Goal: Information Seeking & Learning: Learn about a topic

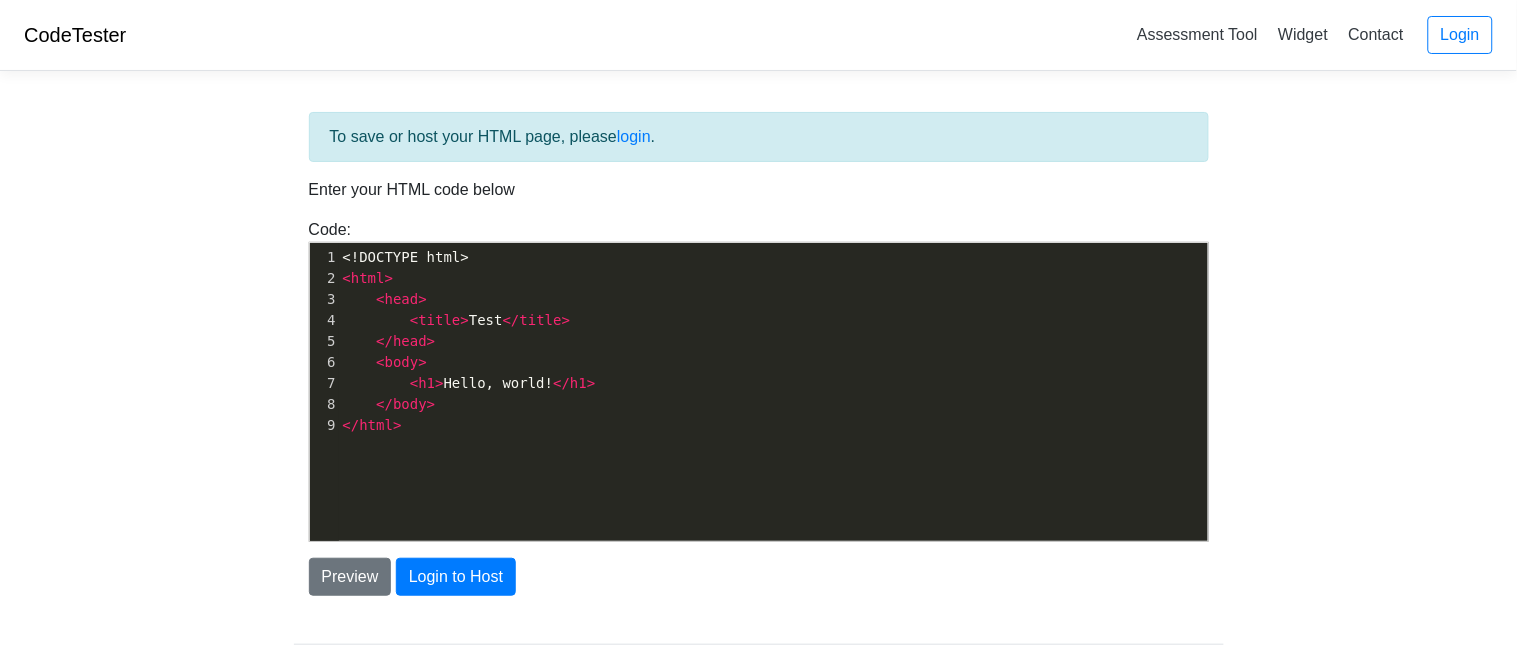
click at [450, 508] on div "xxxxxxxxxx 1 <!DOCTYPE html> 2 < html > 3 < head > 4 < title > Test </ title > …" at bounding box center [774, 407] width 928 height 328
type textarea "<!DOCTYPE html> <html> <head> <title>Test</title> </head> <body> <h1>Hello, wor…"
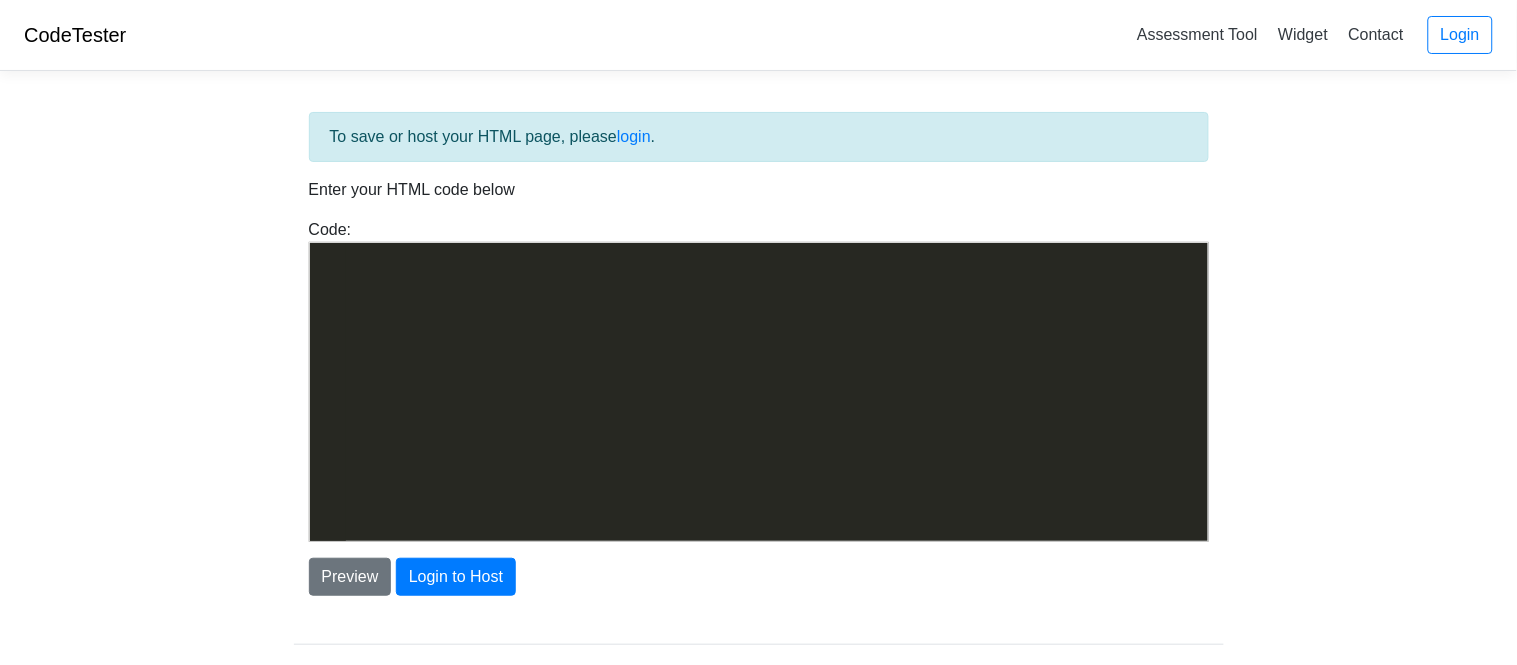
scroll to position [3946, 0]
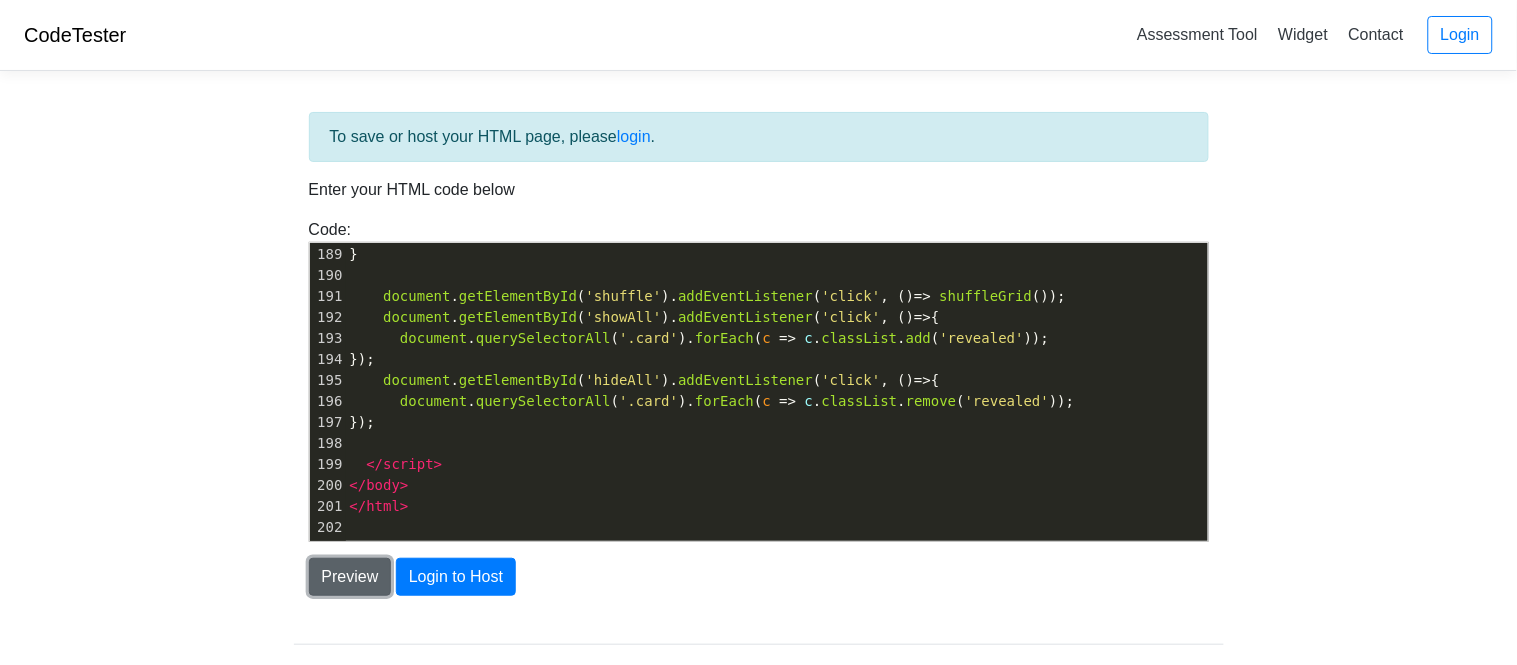
click at [373, 575] on button "Preview" at bounding box center [350, 577] width 83 height 38
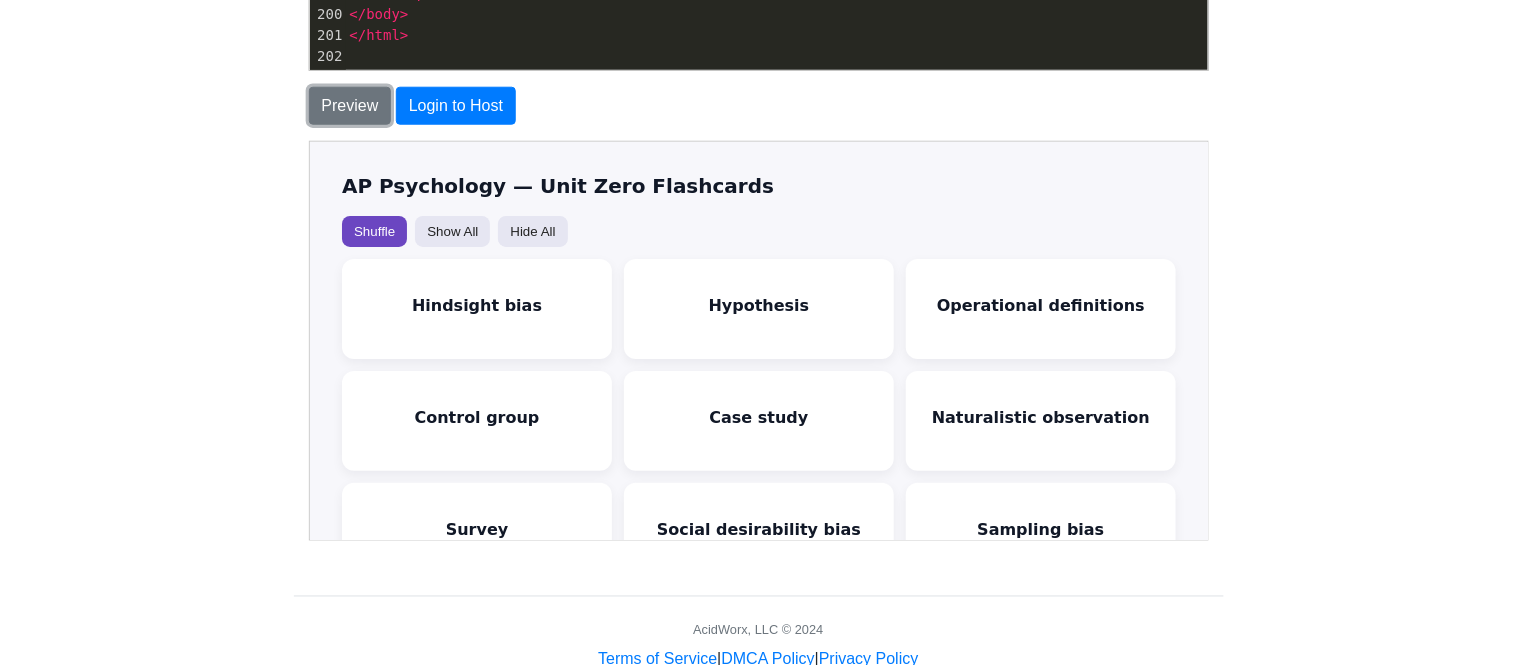
scroll to position [526, 0]
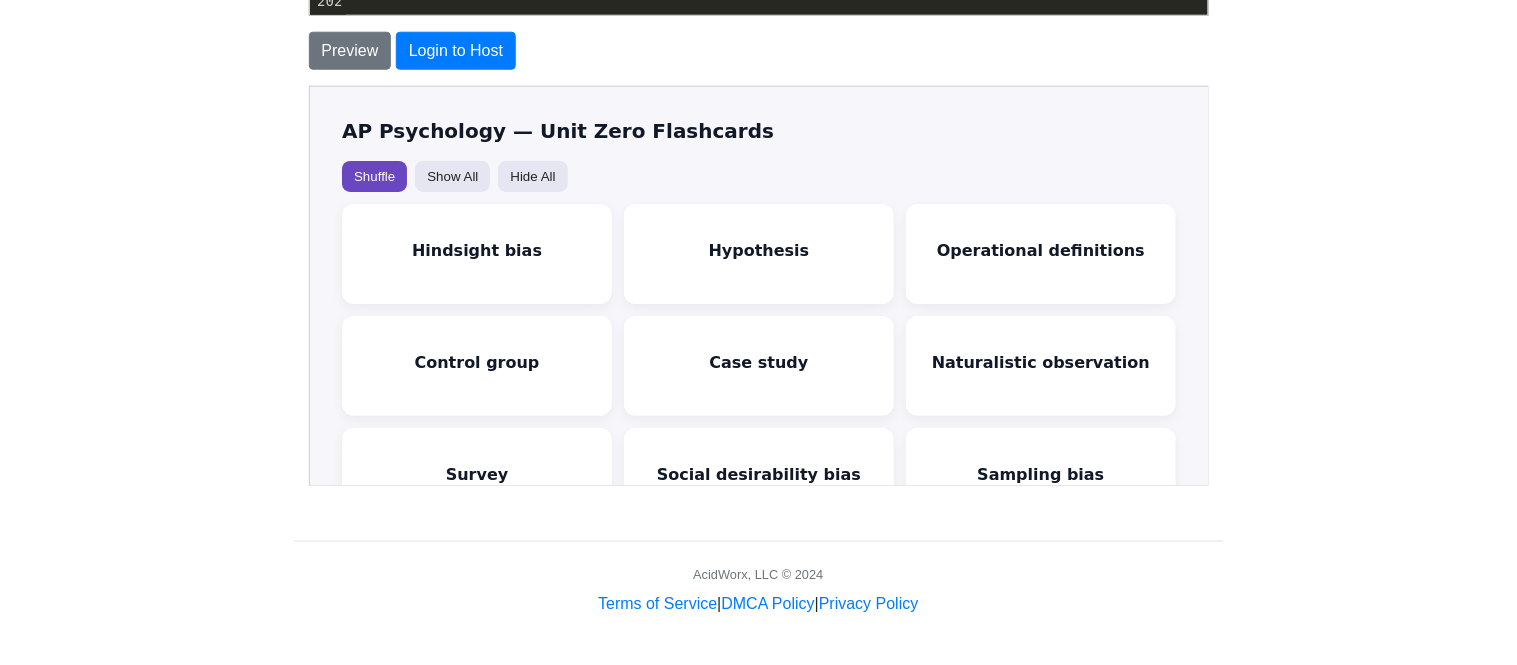
click at [484, 279] on div "Hindsight bias Thinking you "knew it all along" after an outcome is revealed." at bounding box center [475, 252] width 270 height 100
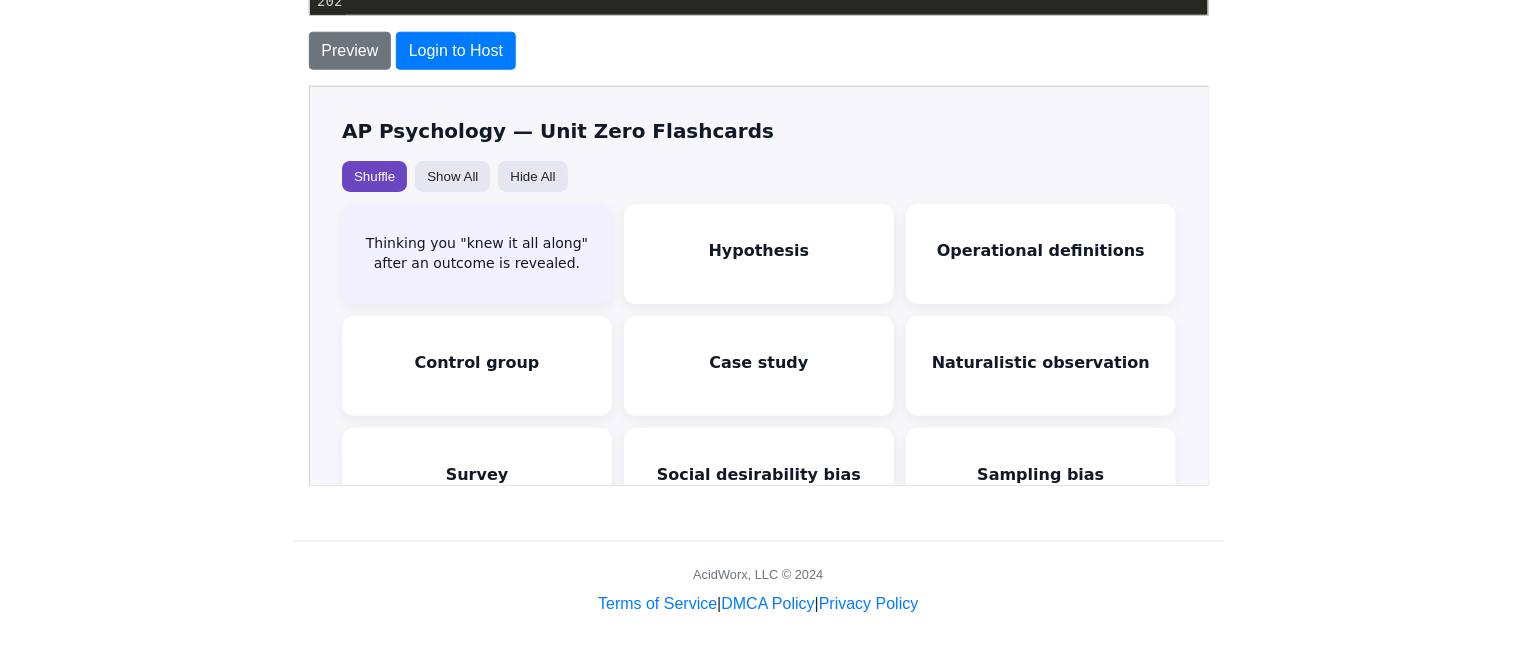
click at [484, 279] on div "Hindsight bias Thinking you "knew it all along" after an outcome is revealed." at bounding box center [475, 252] width 270 height 100
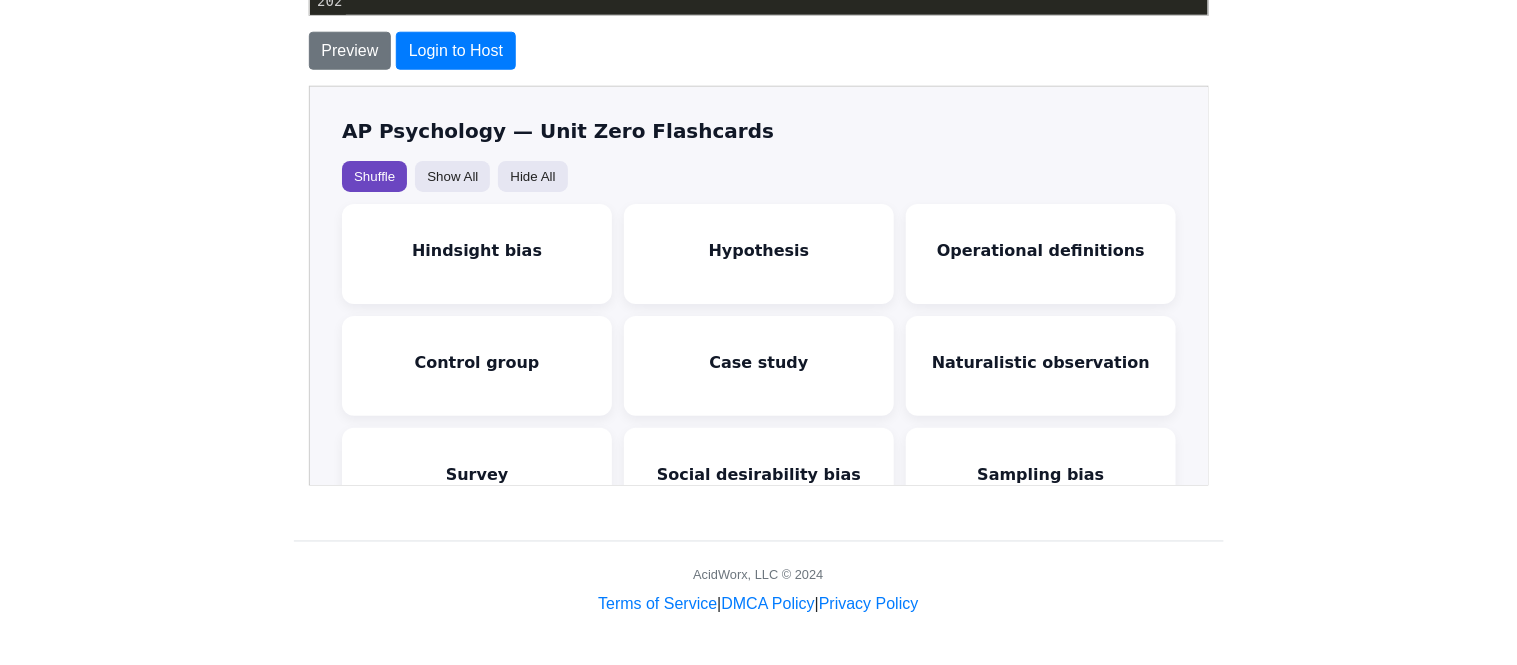
click at [735, 258] on div "Hypothesis" at bounding box center [757, 248] width 101 height 19
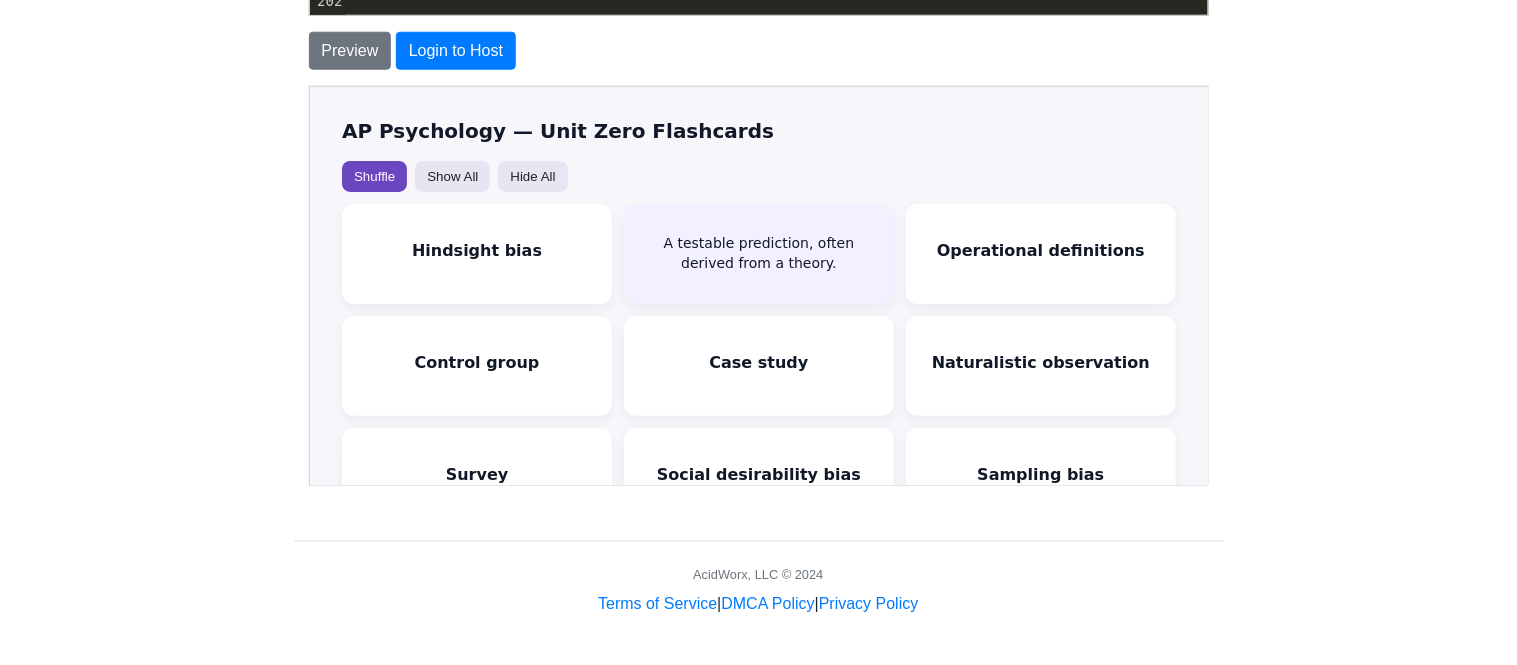
click at [835, 250] on div "A testable prediction, often derived from a theory." at bounding box center [757, 251] width 234 height 39
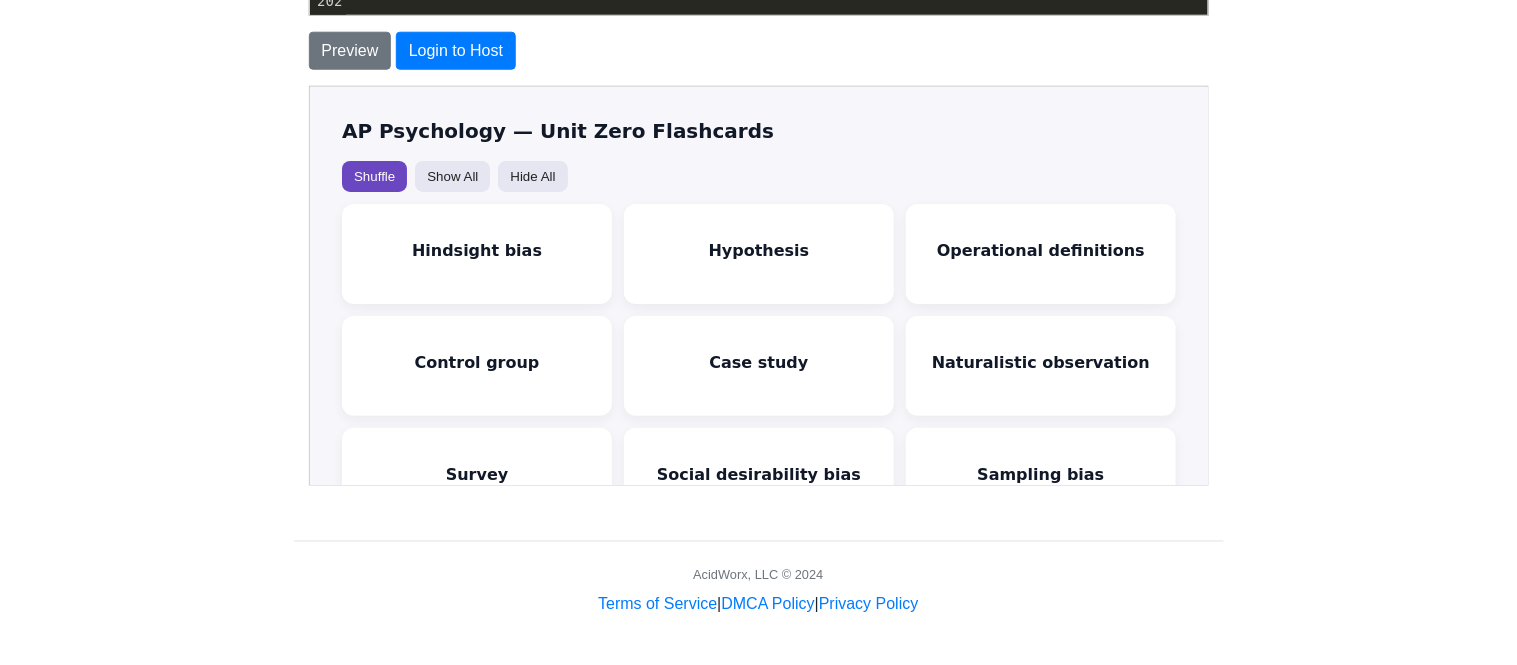
click at [778, 240] on div "Hypothesis" at bounding box center [757, 248] width 101 height 19
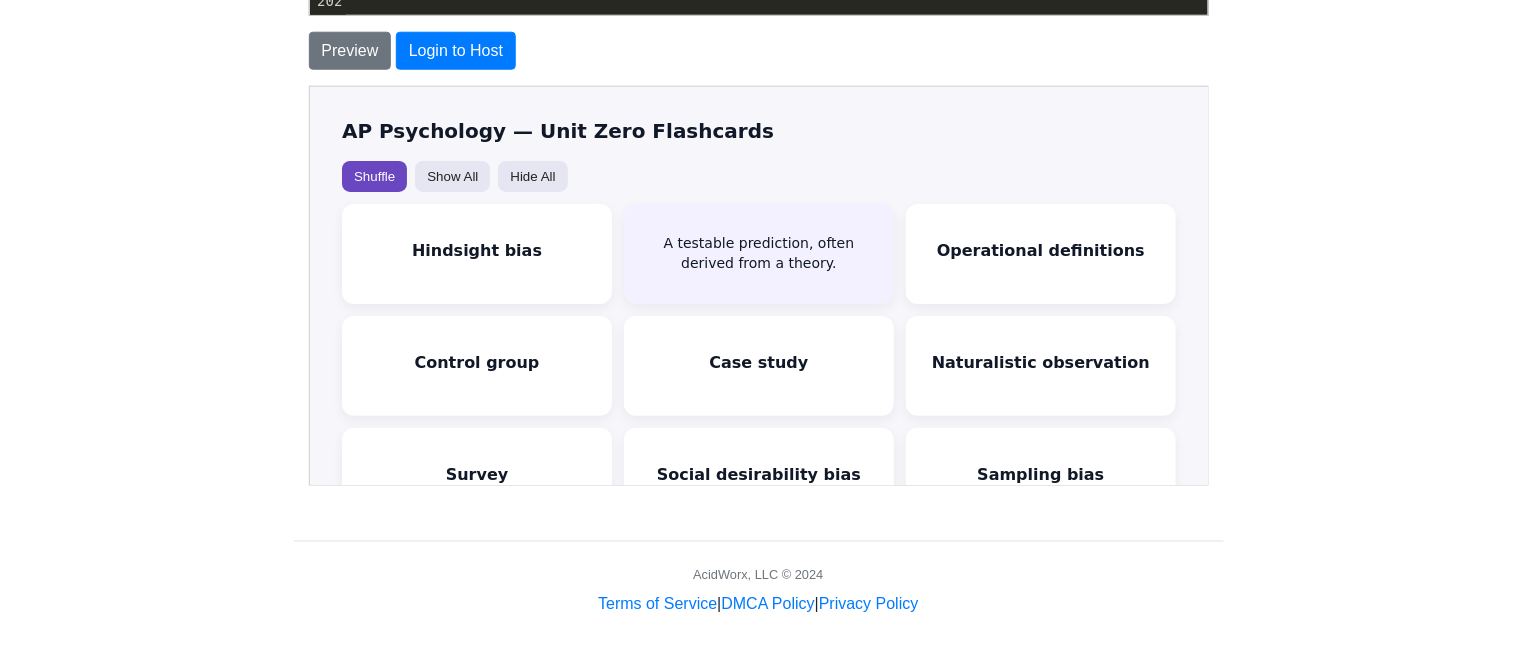
click at [596, 244] on div "Hindsight bias Thinking you "knew it all along" after an outcome is revealed." at bounding box center [475, 252] width 270 height 100
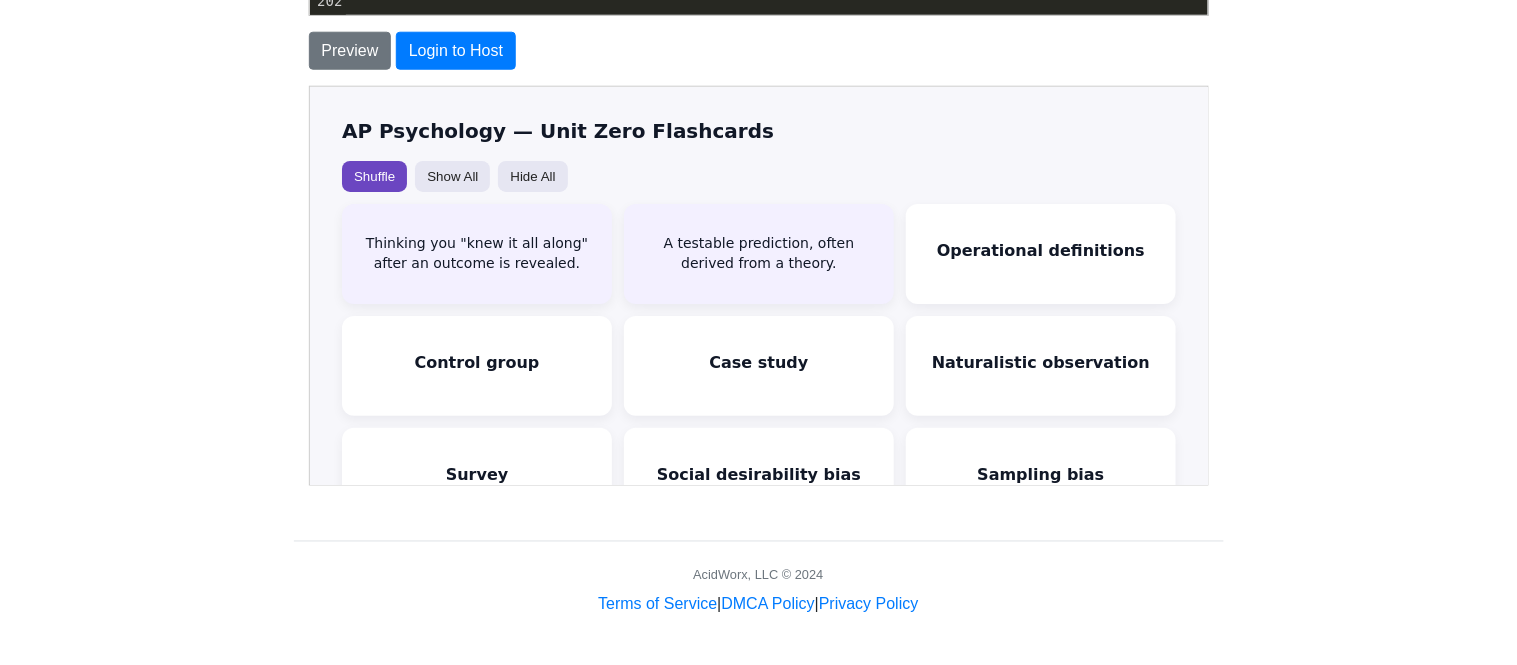
click at [1107, 234] on div "Operational definitions Clear, measurable descriptions of how variables are def…" at bounding box center [1039, 252] width 270 height 100
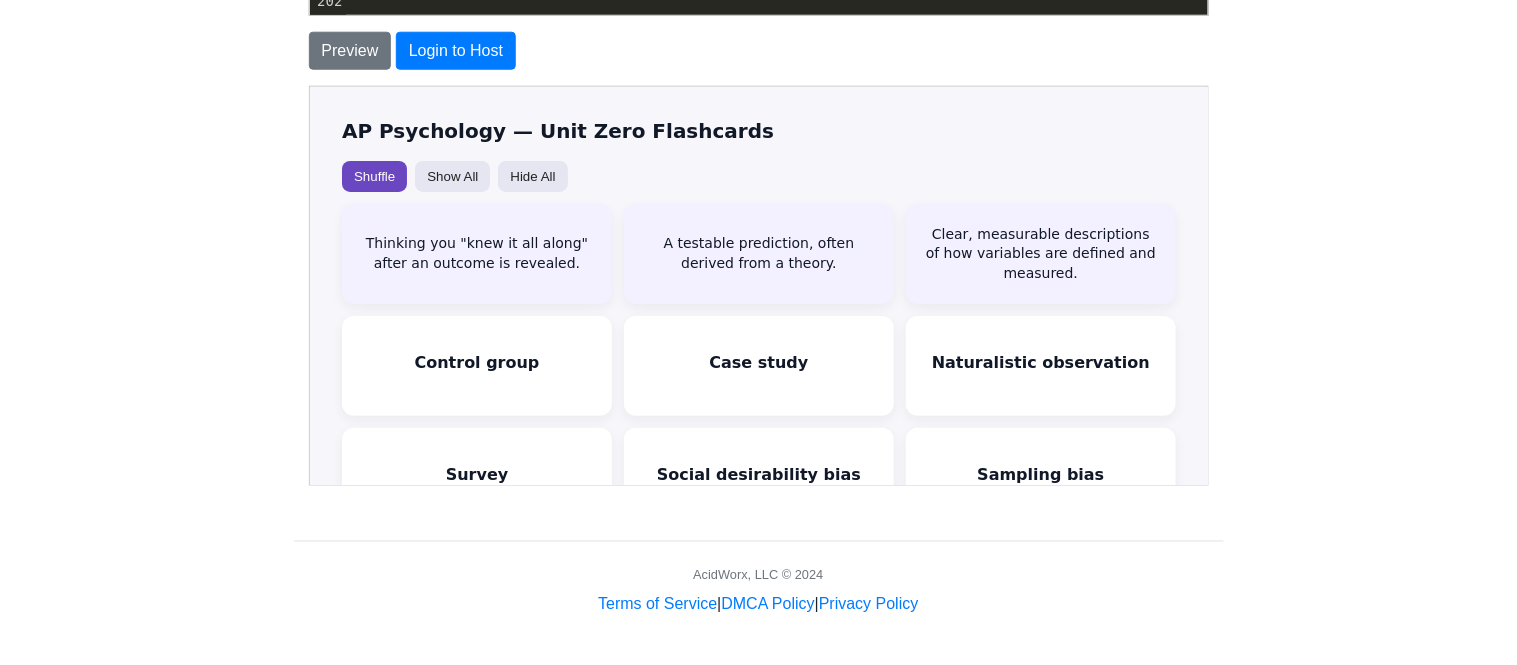
click at [1099, 277] on div "Clear, measurable descriptions of how variables are defined and measured." at bounding box center [1039, 252] width 234 height 59
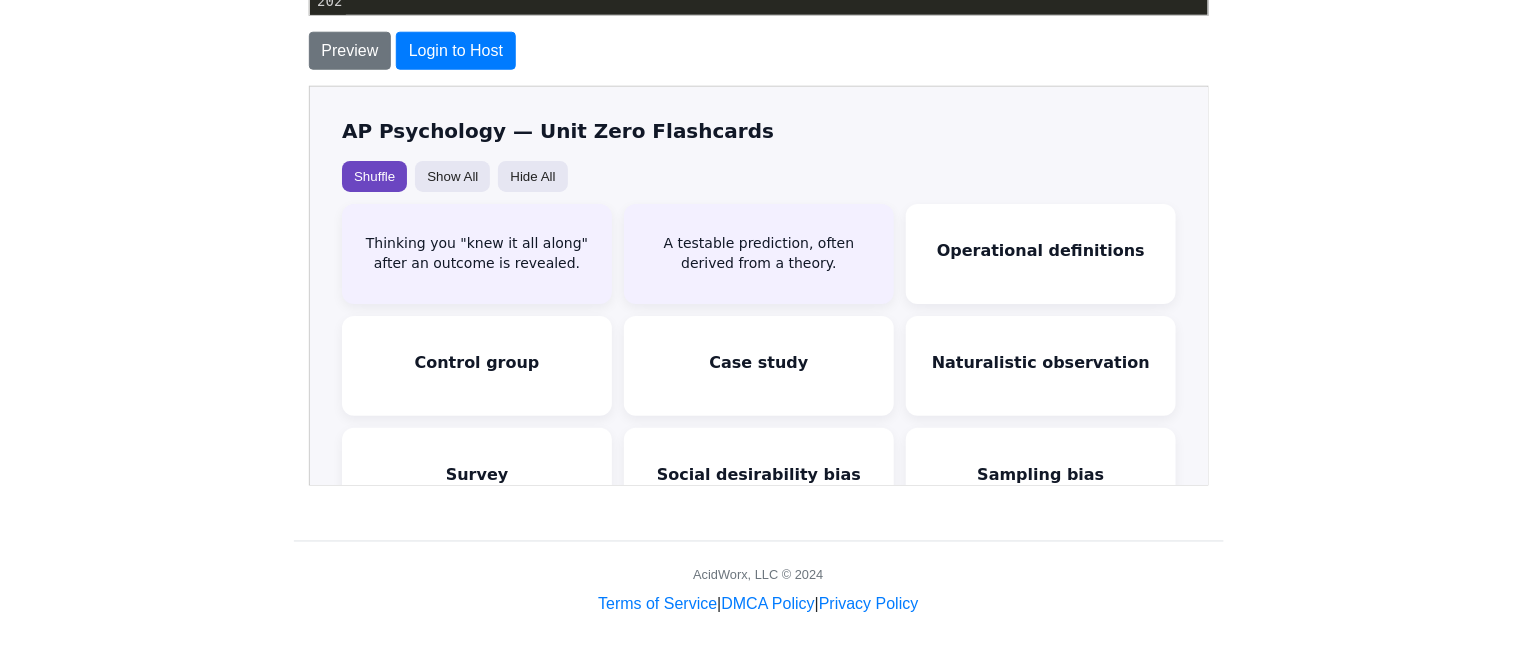
click at [1082, 246] on div "Operational definitions" at bounding box center [1039, 248] width 208 height 19
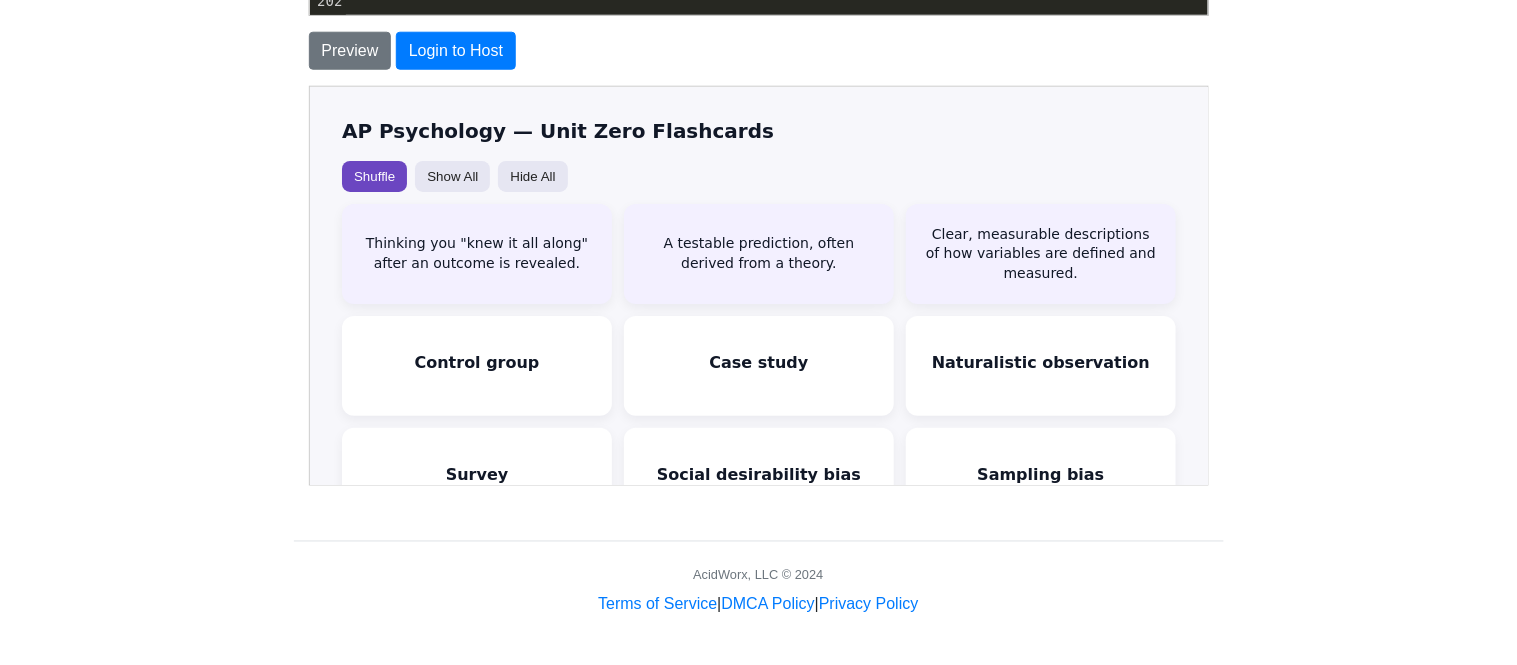
click at [384, 342] on div "Control group Group not exposed to the independent variable; used for compariso…" at bounding box center [475, 364] width 270 height 100
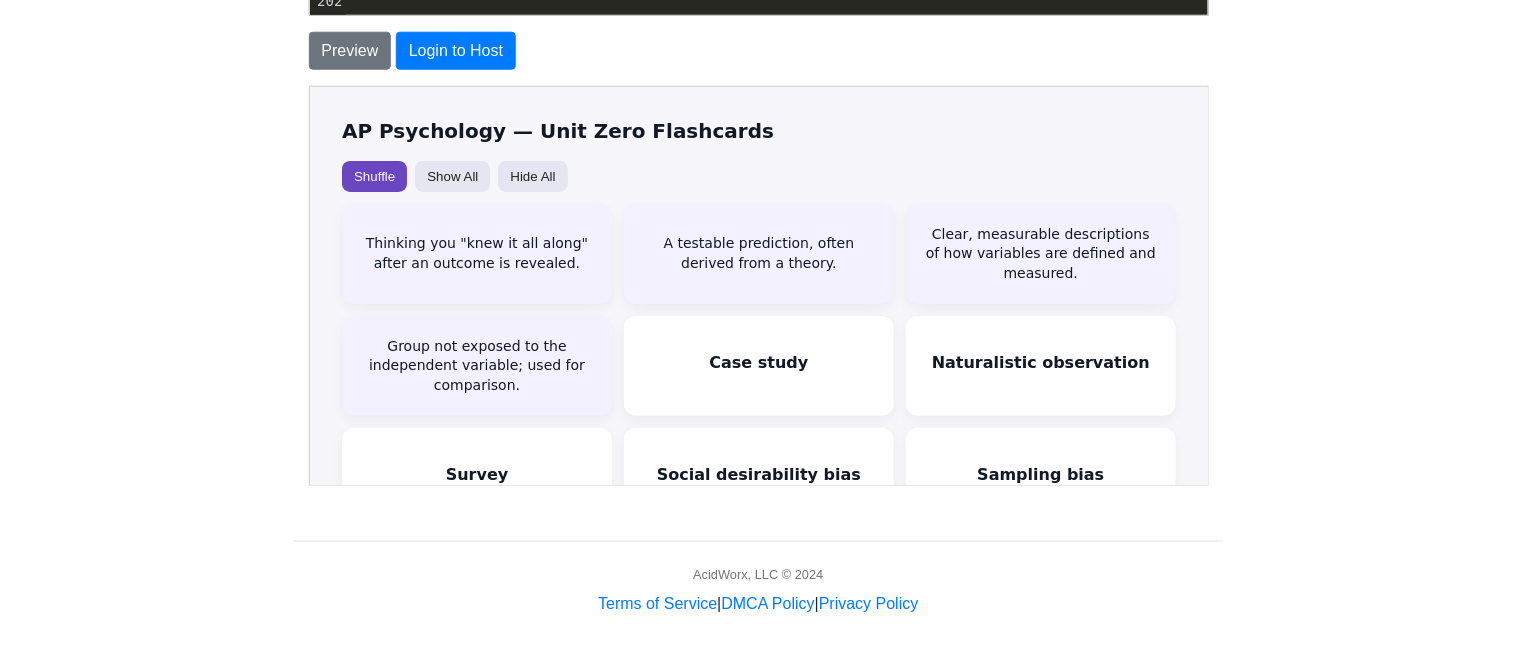
click at [666, 347] on div "Case study In-depth analysis of a single person or small group." at bounding box center [757, 364] width 270 height 100
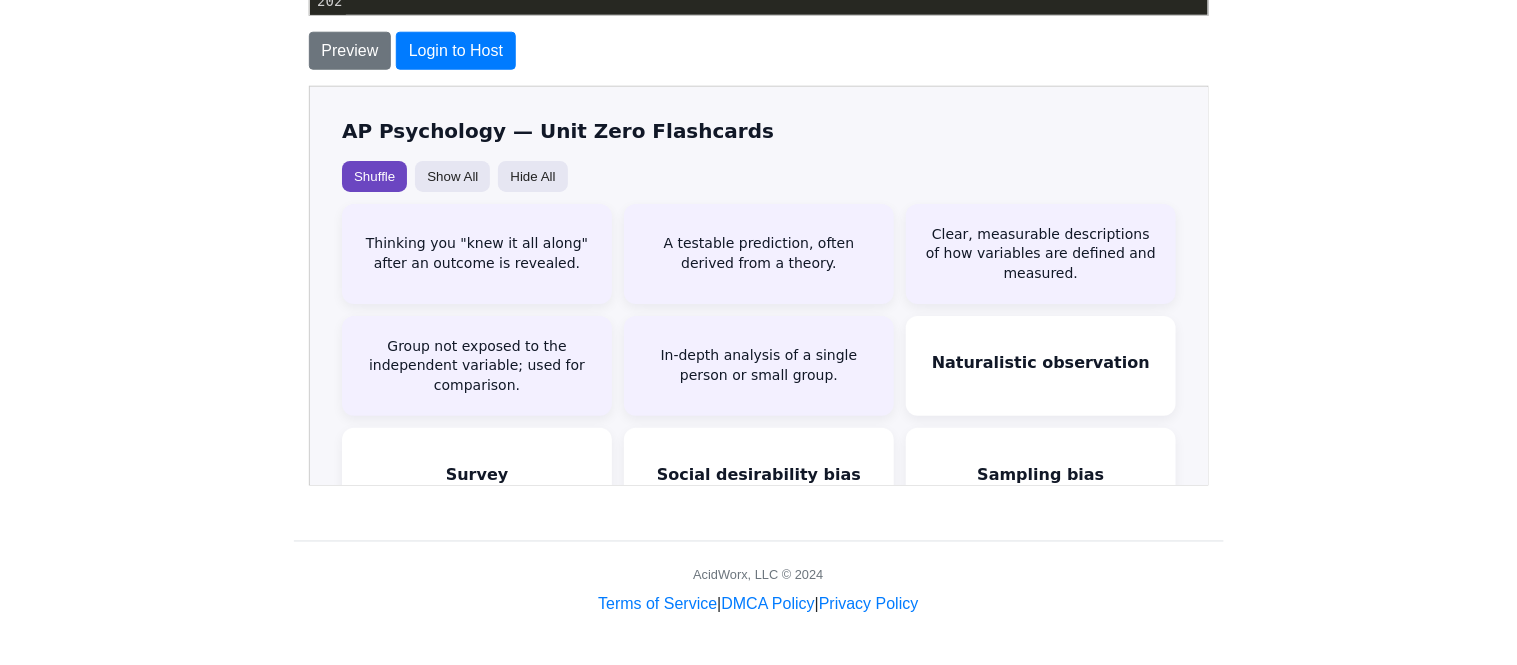
click at [954, 343] on div "Naturalistic observation Observing behavior in its natural environment without …" at bounding box center [1039, 364] width 270 height 100
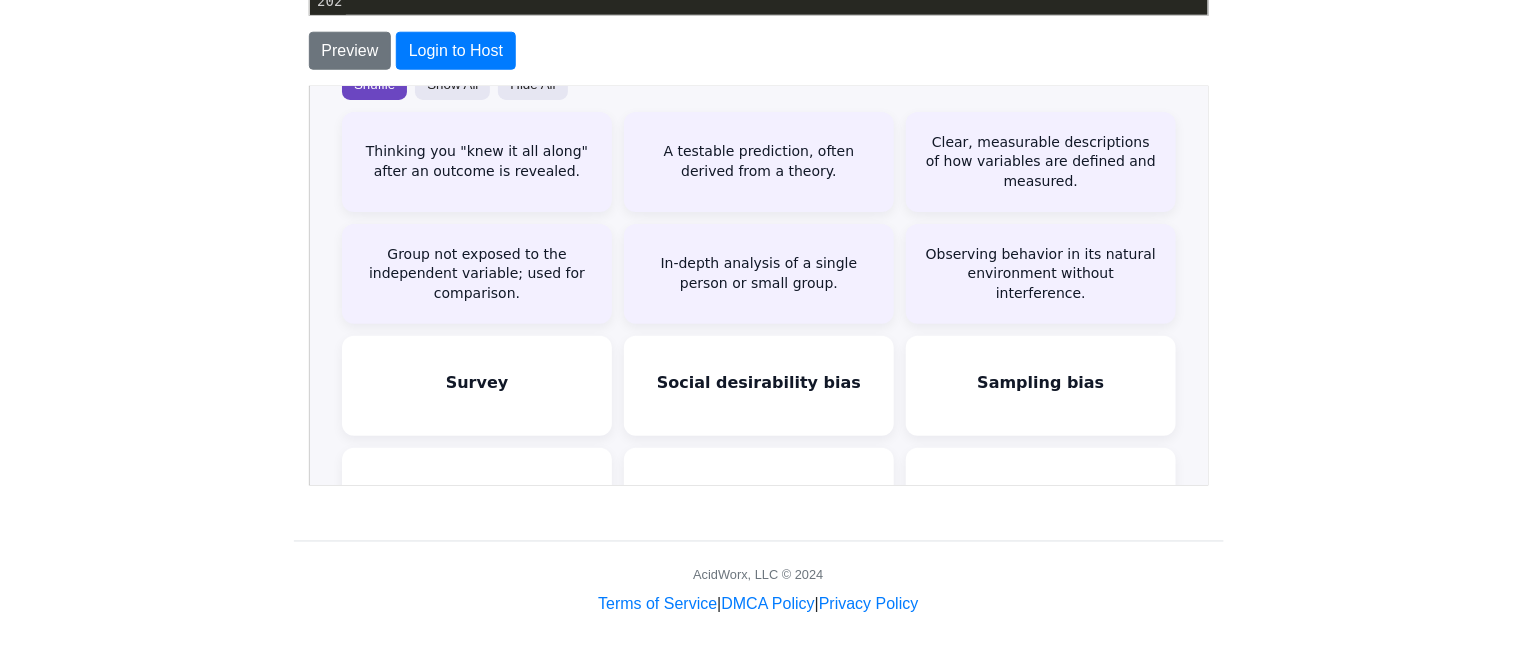
scroll to position [95, 0]
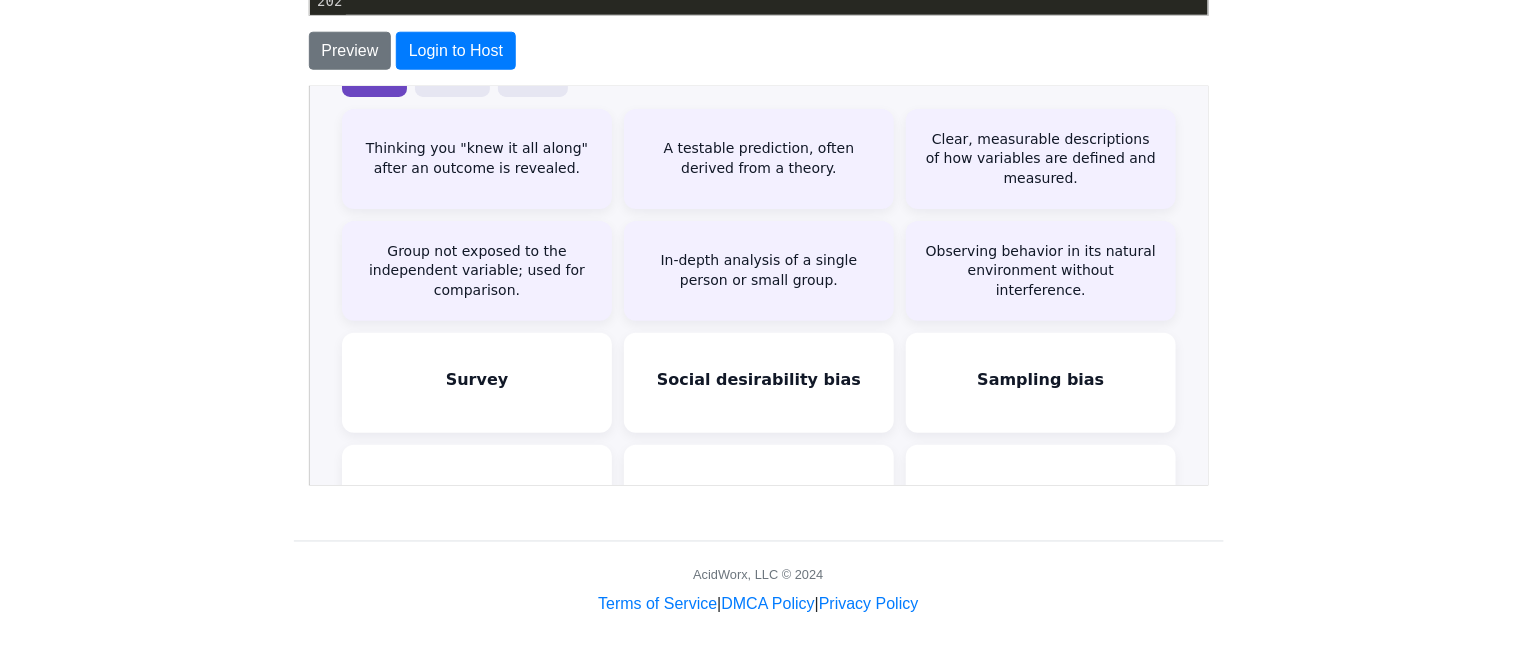
click at [462, 397] on div "Survey Collecting self-reported data by asking people questions." at bounding box center [475, 381] width 270 height 100
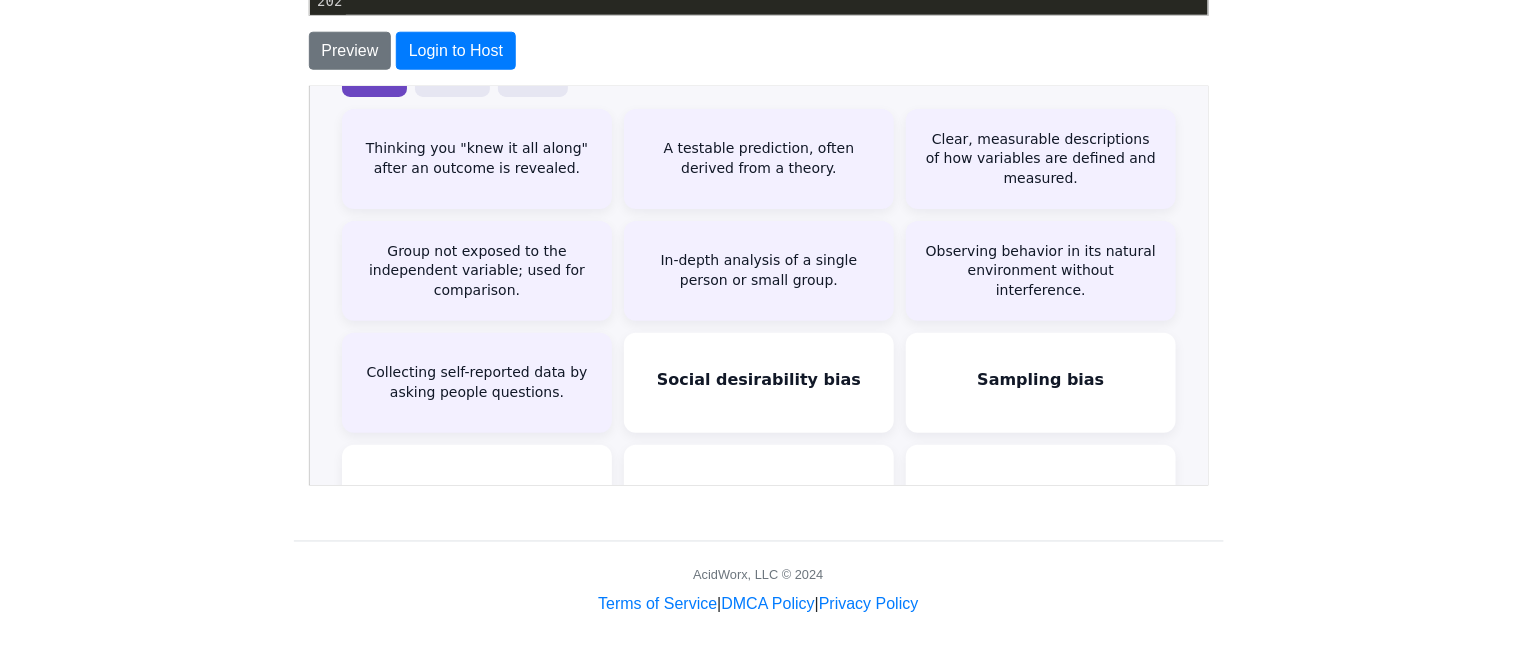
click at [678, 351] on div "Social desirability bias Tendency to answer questions in ways that make oneself…" at bounding box center [757, 381] width 270 height 100
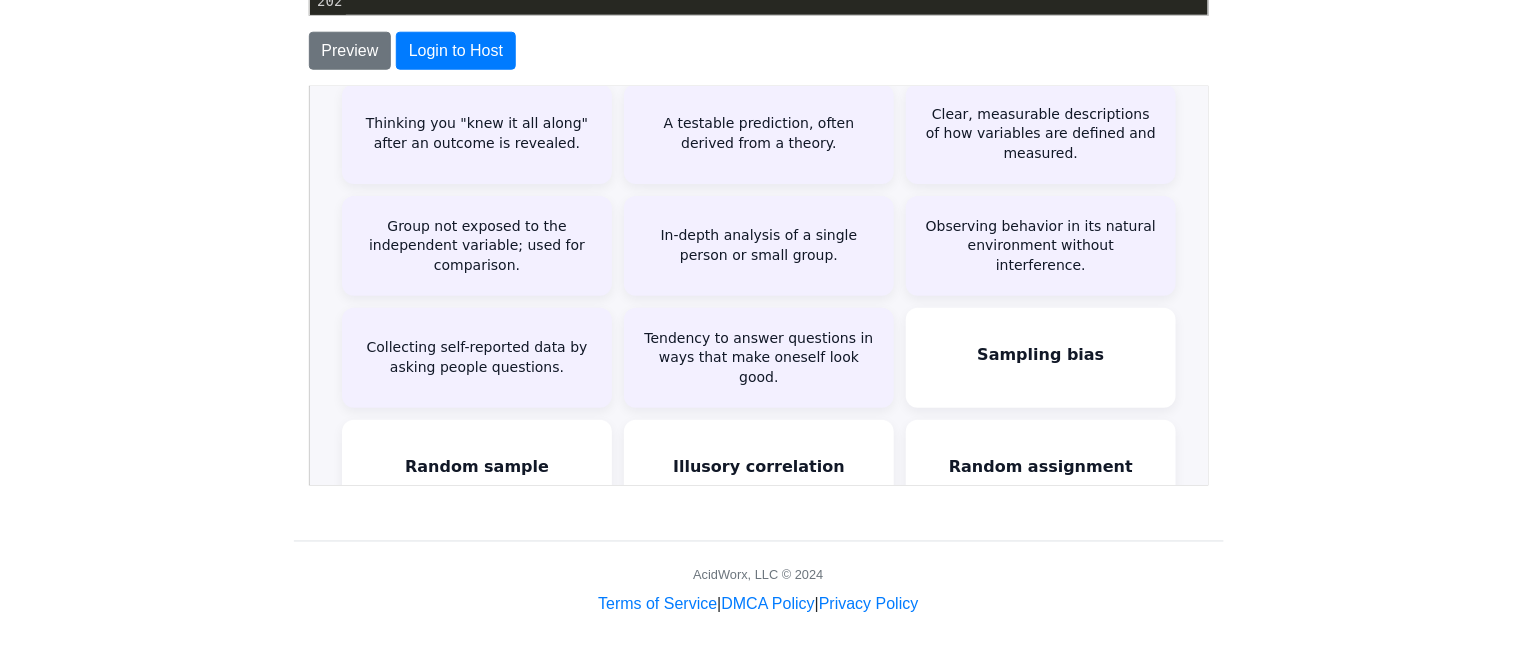
scroll to position [123, 0]
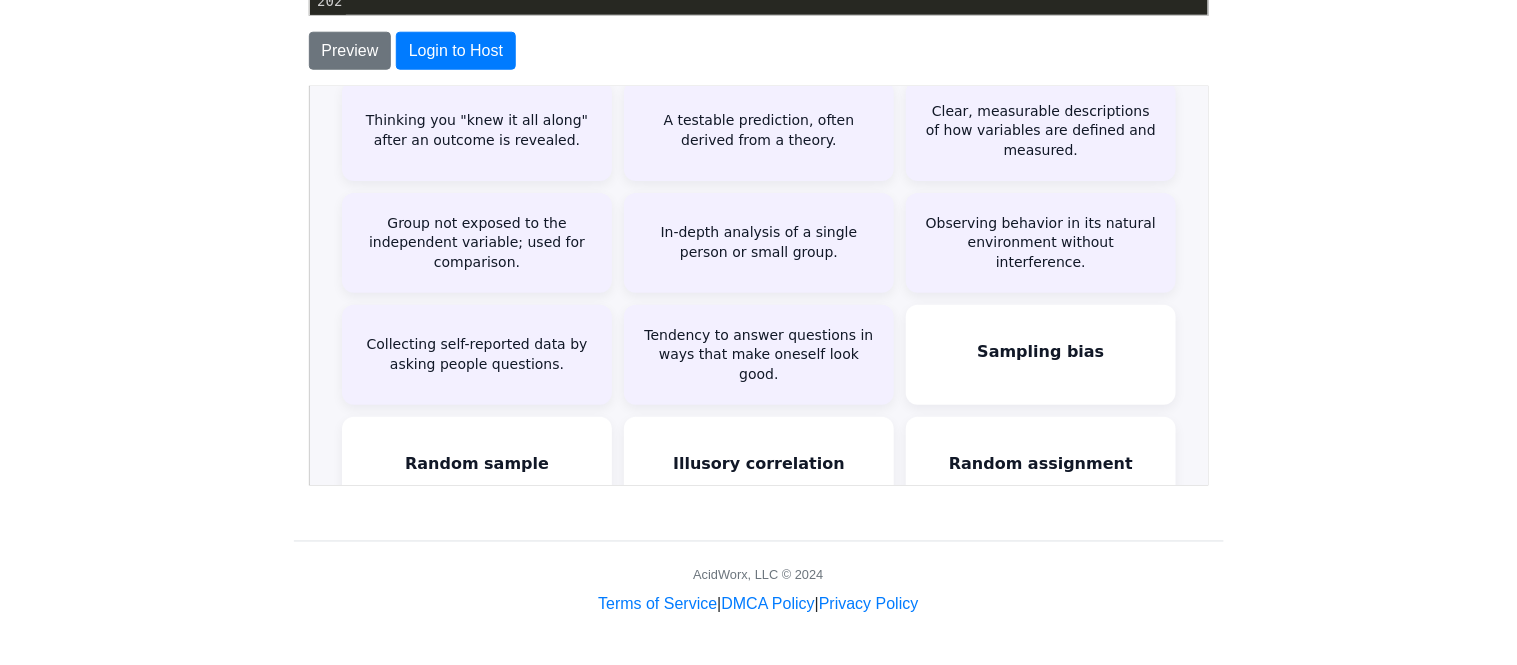
click at [947, 349] on div "Sampling bias When a sample does not accurately represent the target population." at bounding box center [1039, 353] width 270 height 100
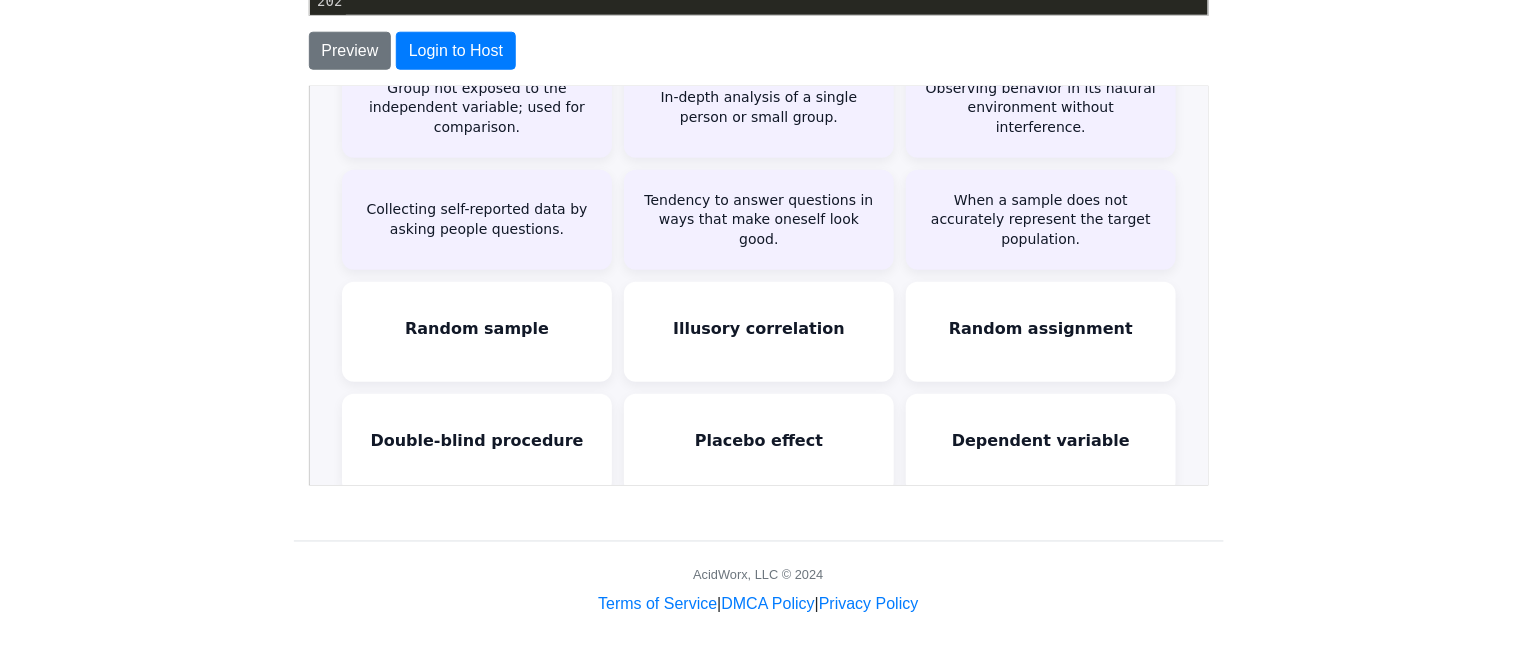
scroll to position [264, 0]
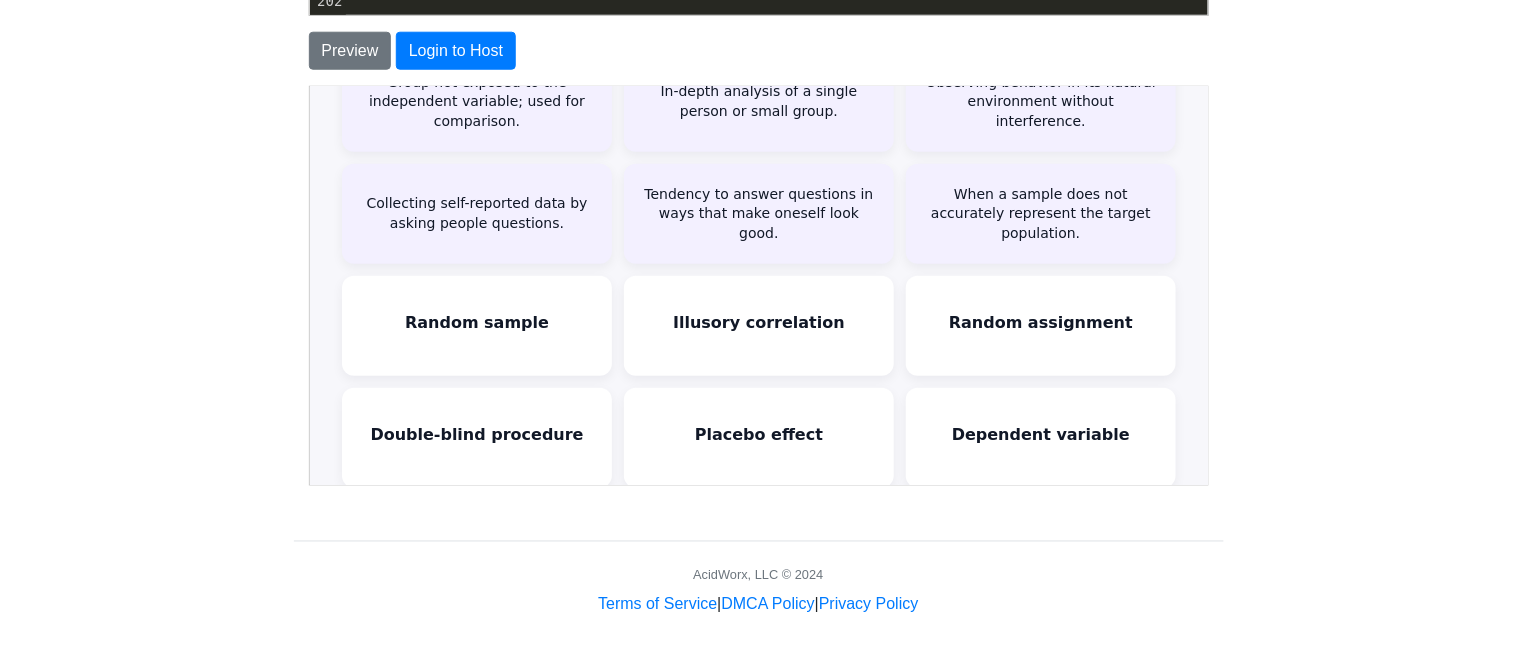
click at [566, 337] on div "Random sample Every member of the population has an equal chance of being chose…" at bounding box center [475, 324] width 270 height 100
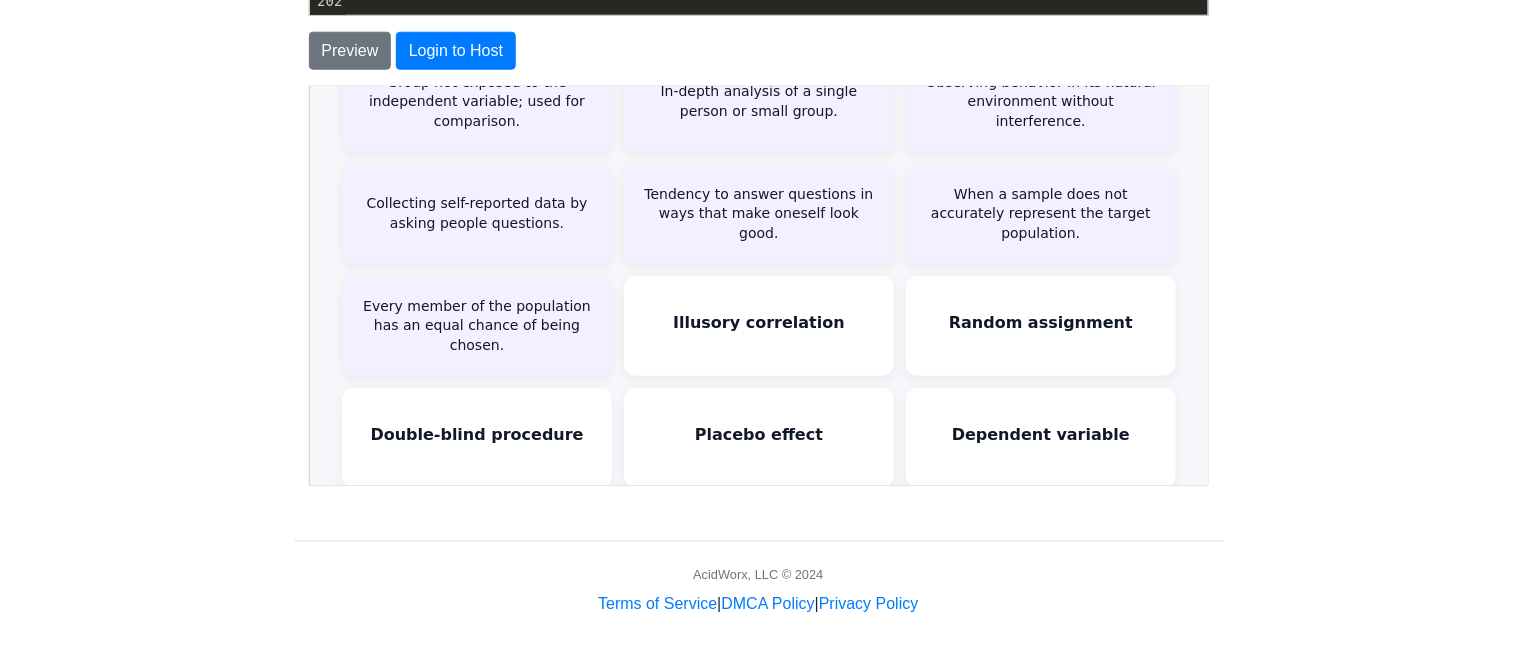
click at [774, 362] on div "Illusory correlation Perceiving a relationship between variables when none exis…" at bounding box center [757, 324] width 270 height 100
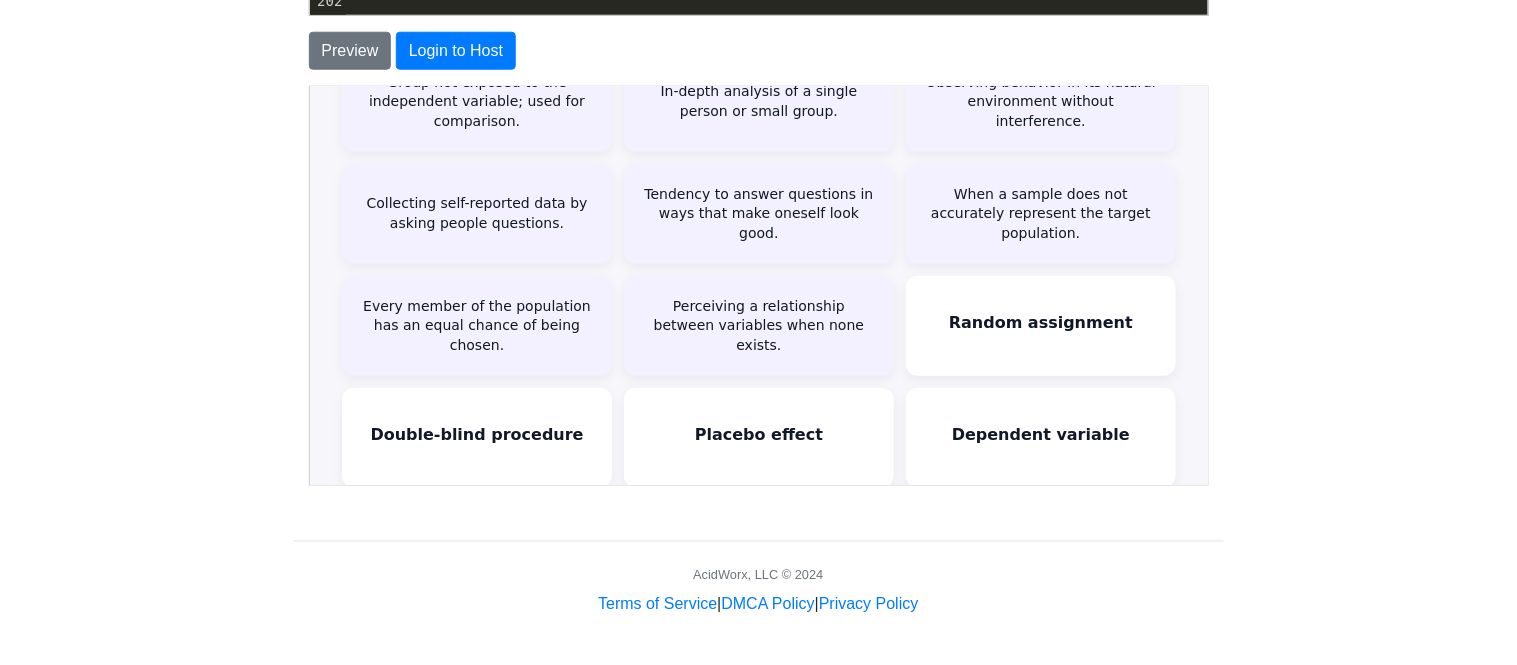
click at [849, 366] on div "Illusory correlation Perceiving a relationship between variables when none exis…" at bounding box center [757, 324] width 270 height 100
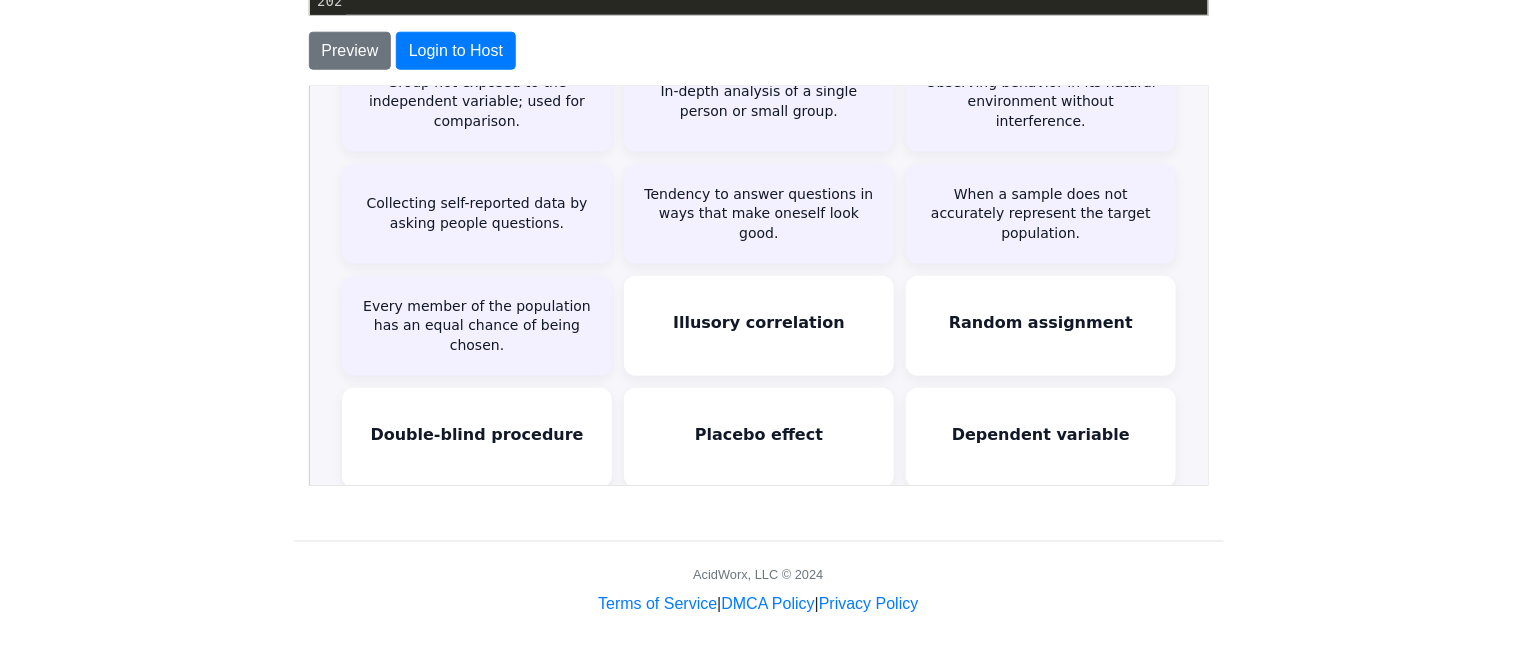
click at [849, 366] on div "Illusory correlation Perceiving a relationship between variables when none exis…" at bounding box center [757, 324] width 270 height 100
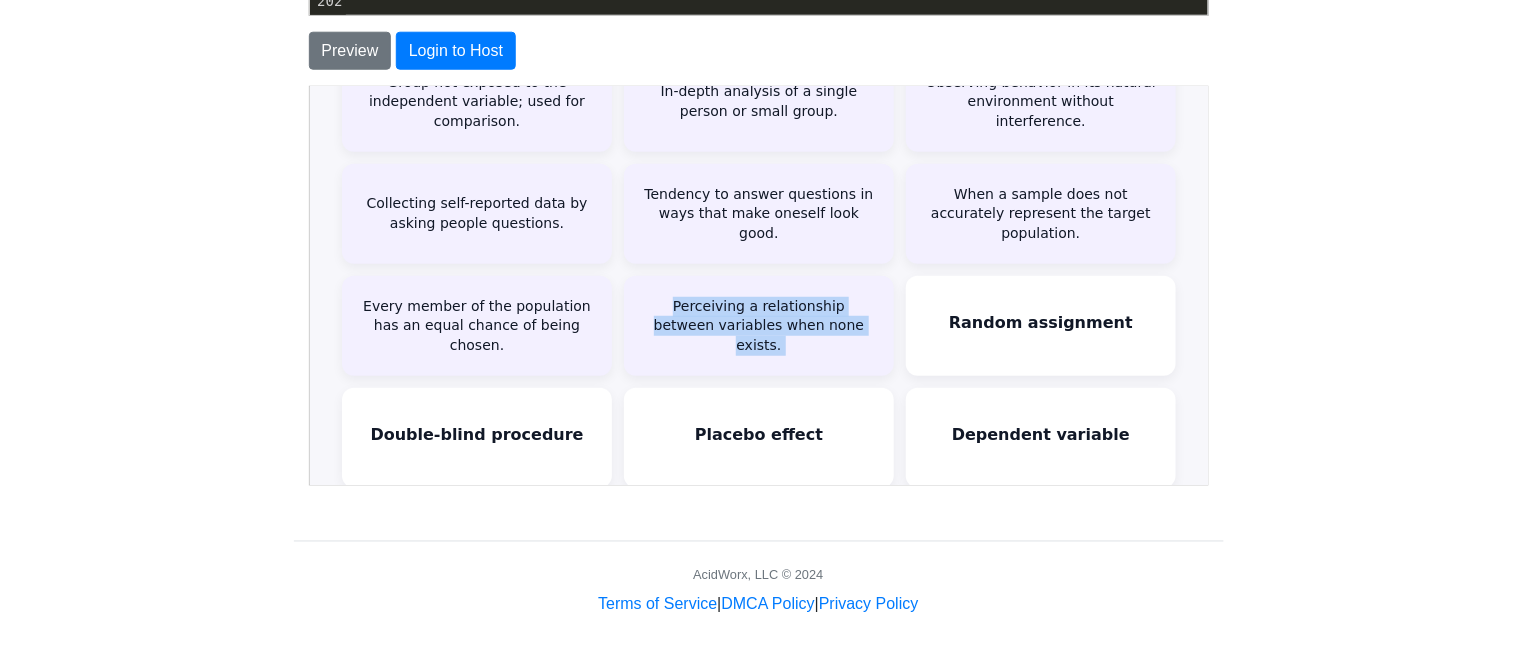
click at [894, 345] on div "Hindsight bias Thinking you "knew it all along" after an outcome is revealed. H…" at bounding box center [757, 380] width 834 height 884
click at [998, 355] on div "Random assignment Assigning participants to groups by chance to reduce bias." at bounding box center [1039, 324] width 270 height 100
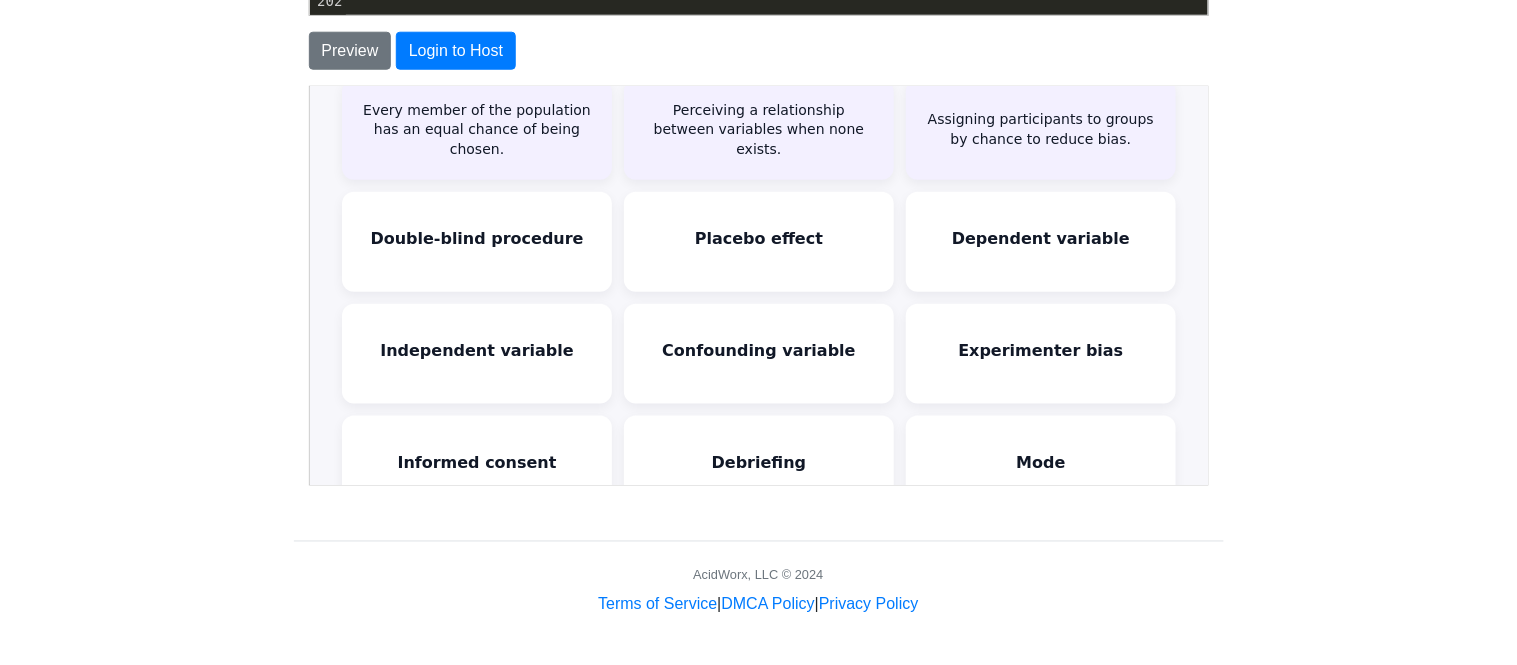
scroll to position [468, 0]
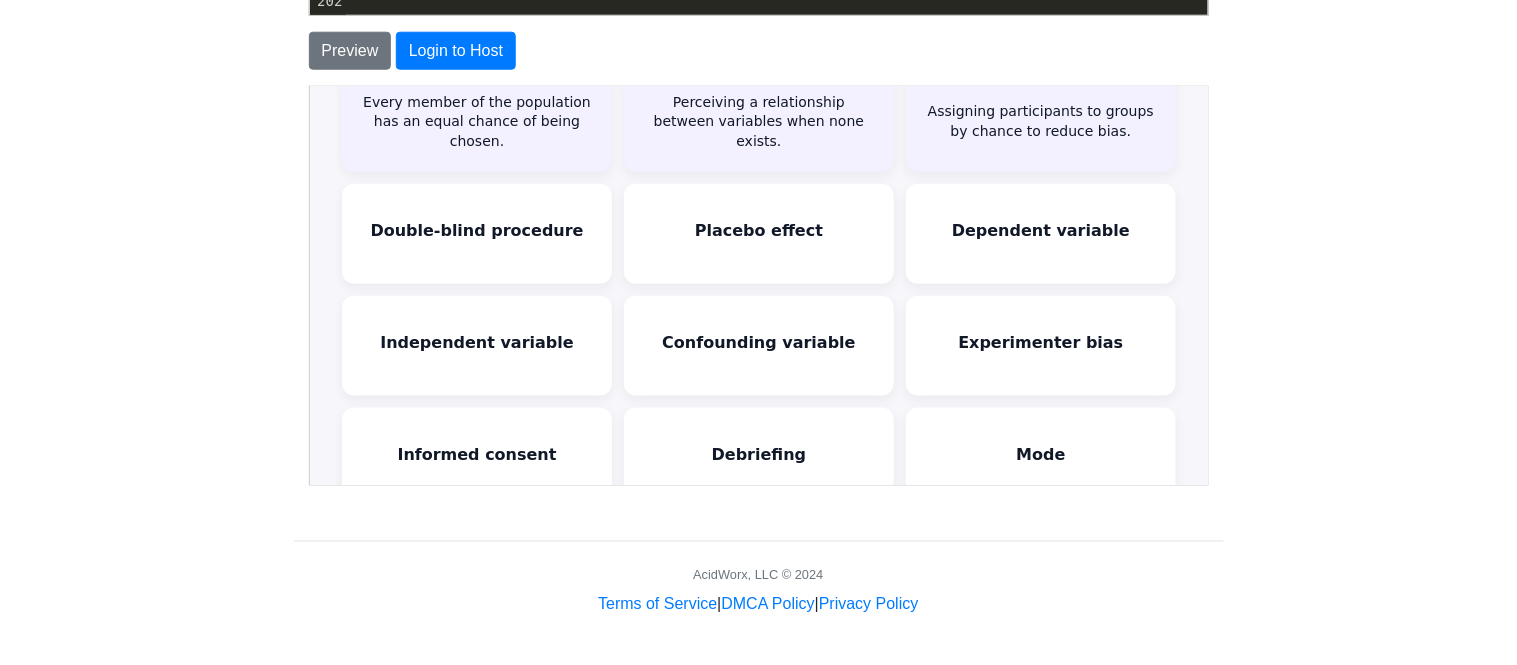
click at [515, 255] on div "Double-blind procedure Neither participants nor experimenters know who receives…" at bounding box center [475, 232] width 270 height 100
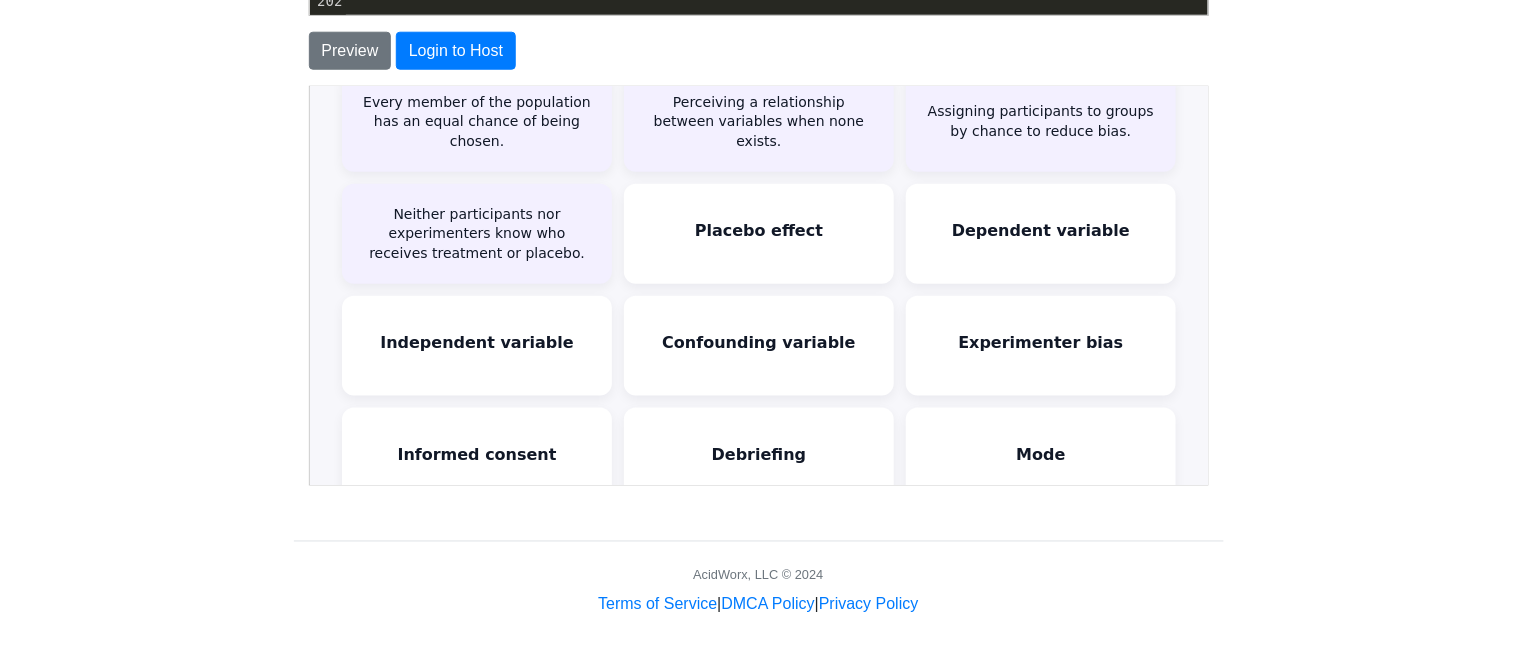
click at [739, 234] on div "Placebo effect" at bounding box center [757, 228] width 128 height 19
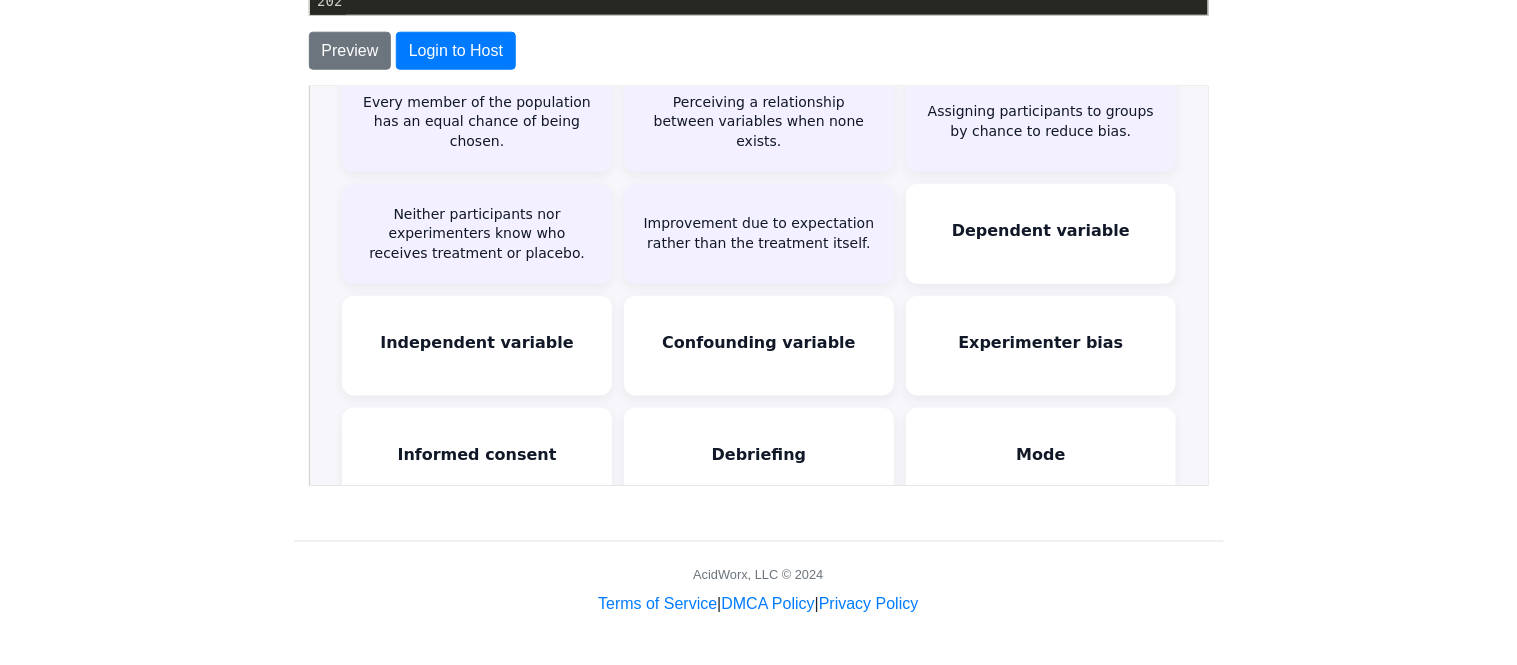
click at [911, 268] on div "Dependent variable The outcome that is measured in an experiment." at bounding box center [1039, 232] width 270 height 100
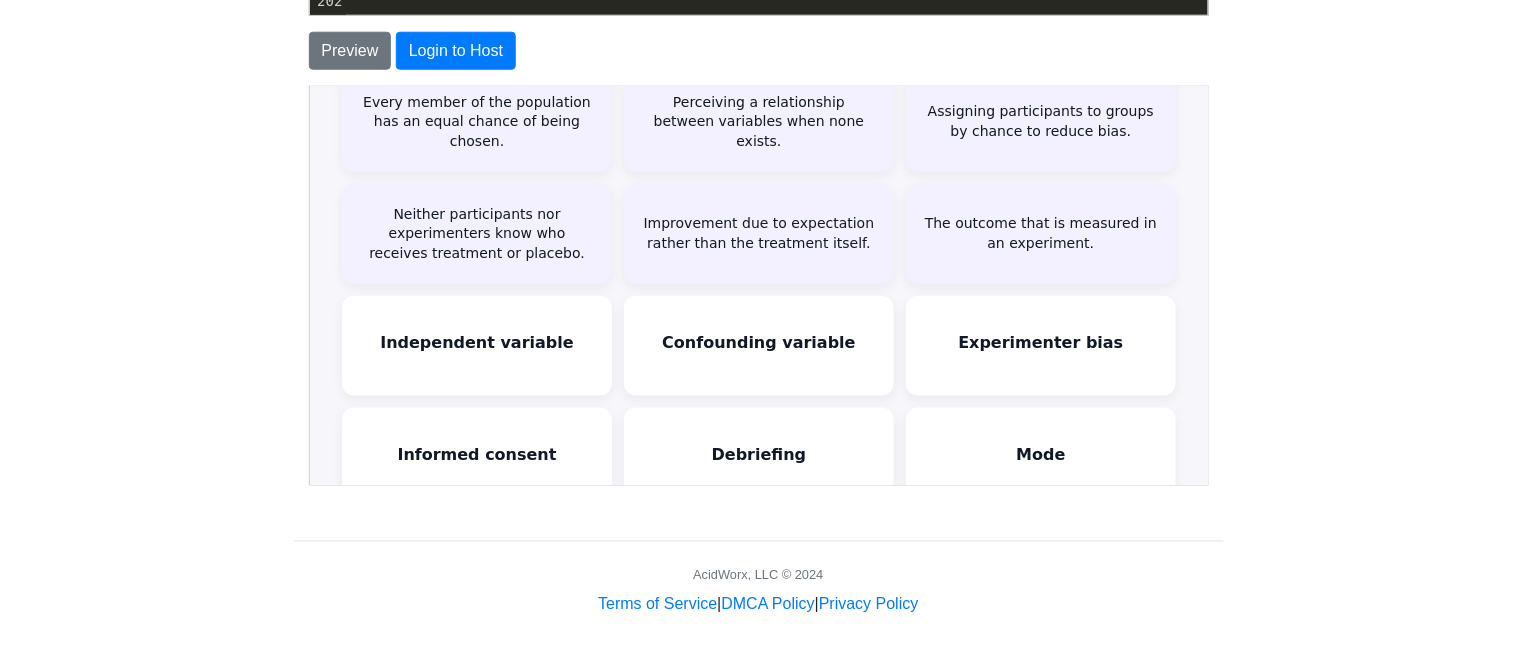
click at [455, 300] on div "Independent variable The variable that the researcher manipulates; the presumed…" at bounding box center [475, 344] width 270 height 100
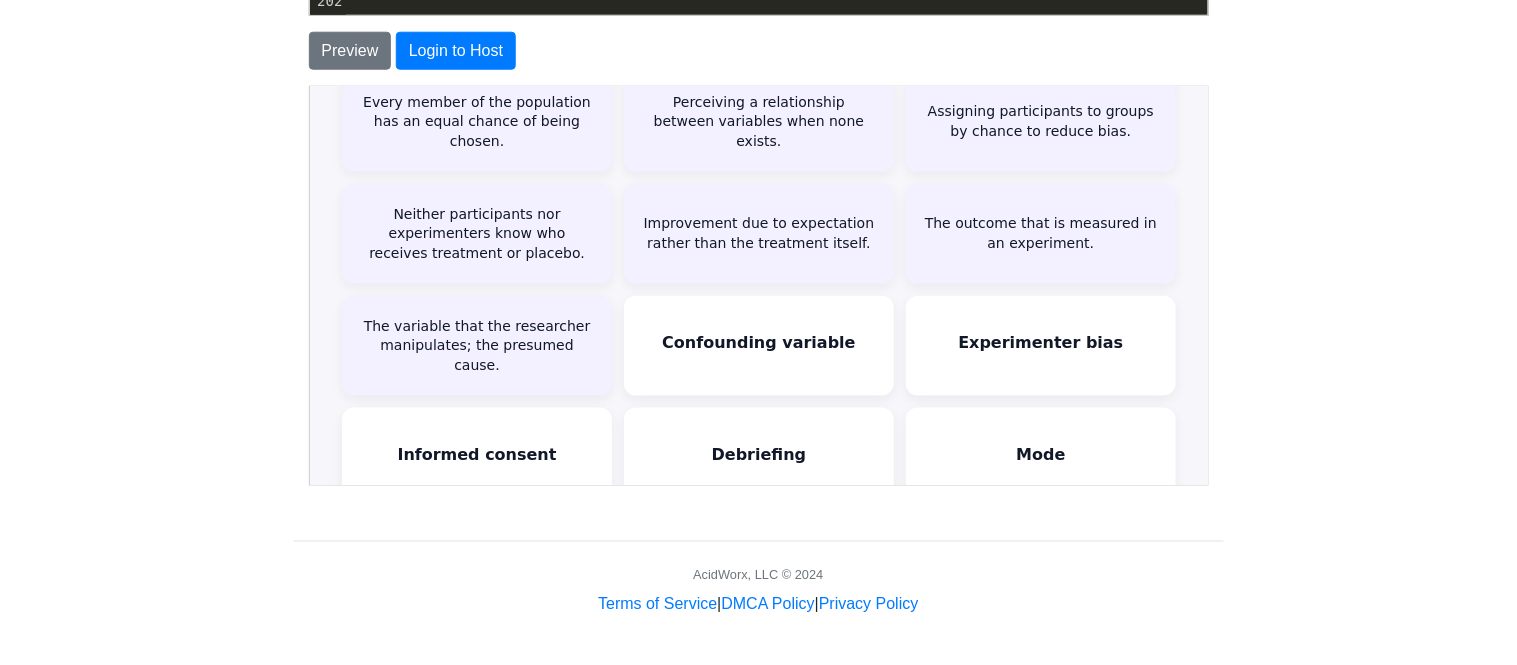
click at [690, 310] on div "Confounding variable An outside factor that might influence the dependent varia…" at bounding box center [757, 344] width 270 height 100
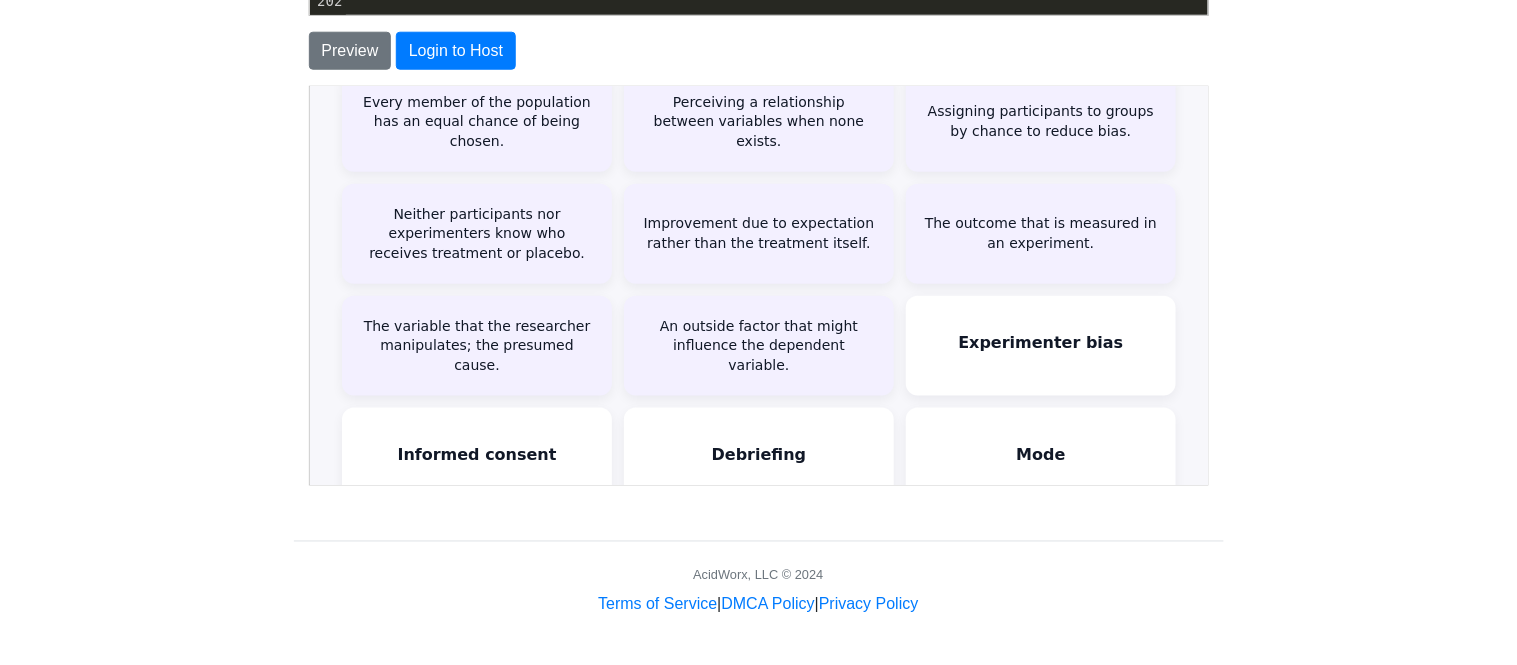
click at [1078, 359] on div "Experimenter bias When a researcher's expectations influence the study's outcom…" at bounding box center [1039, 344] width 270 height 100
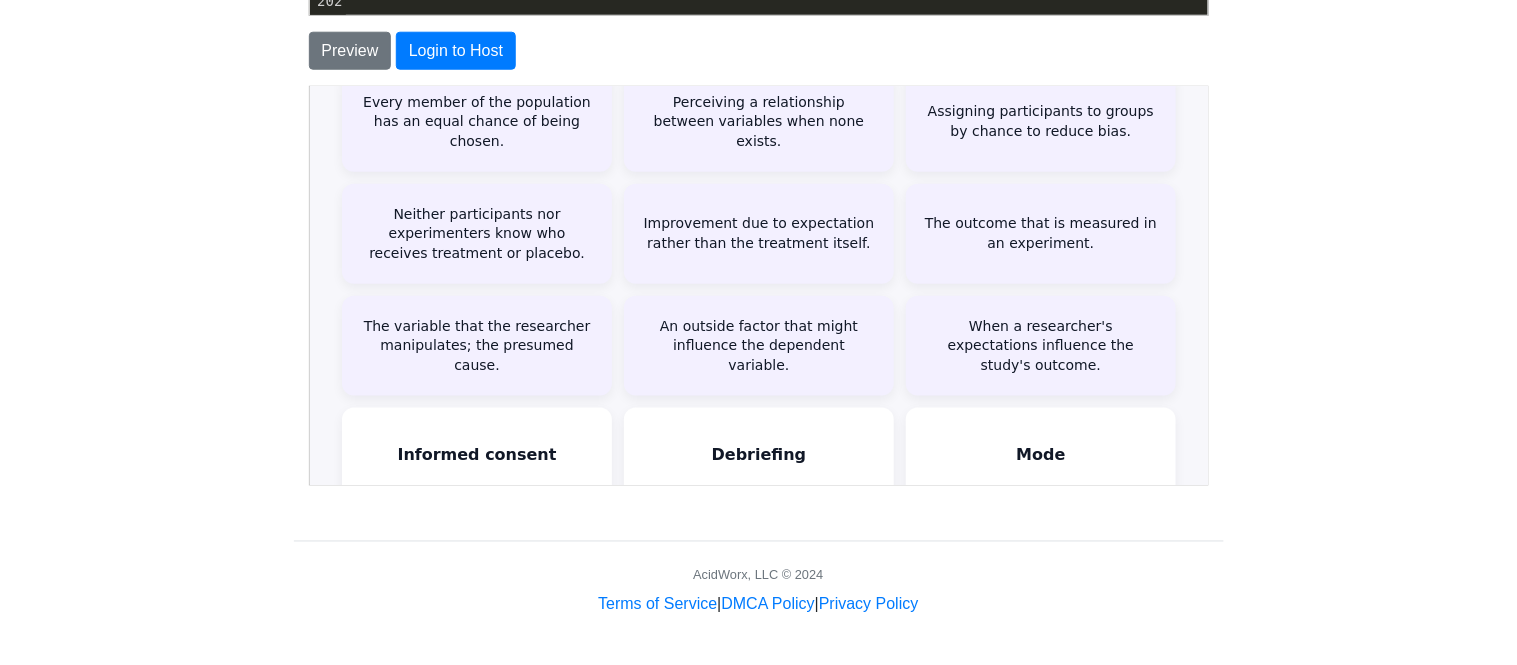
click at [1079, 360] on div "When a researcher's expectations influence the study's outcome." at bounding box center [1039, 344] width 234 height 59
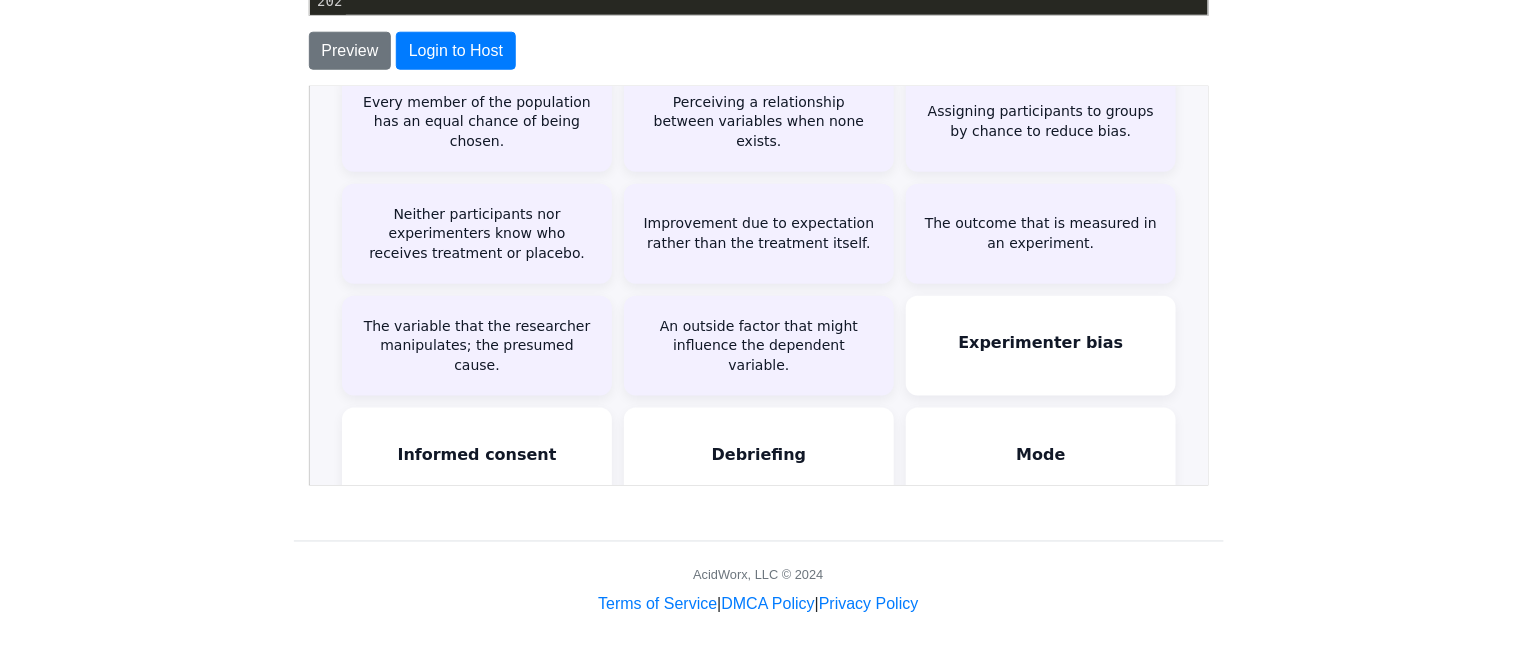
click at [1079, 360] on div "Experimenter bias When a researcher's expectations influence the study's outcom…" at bounding box center [1039, 344] width 270 height 100
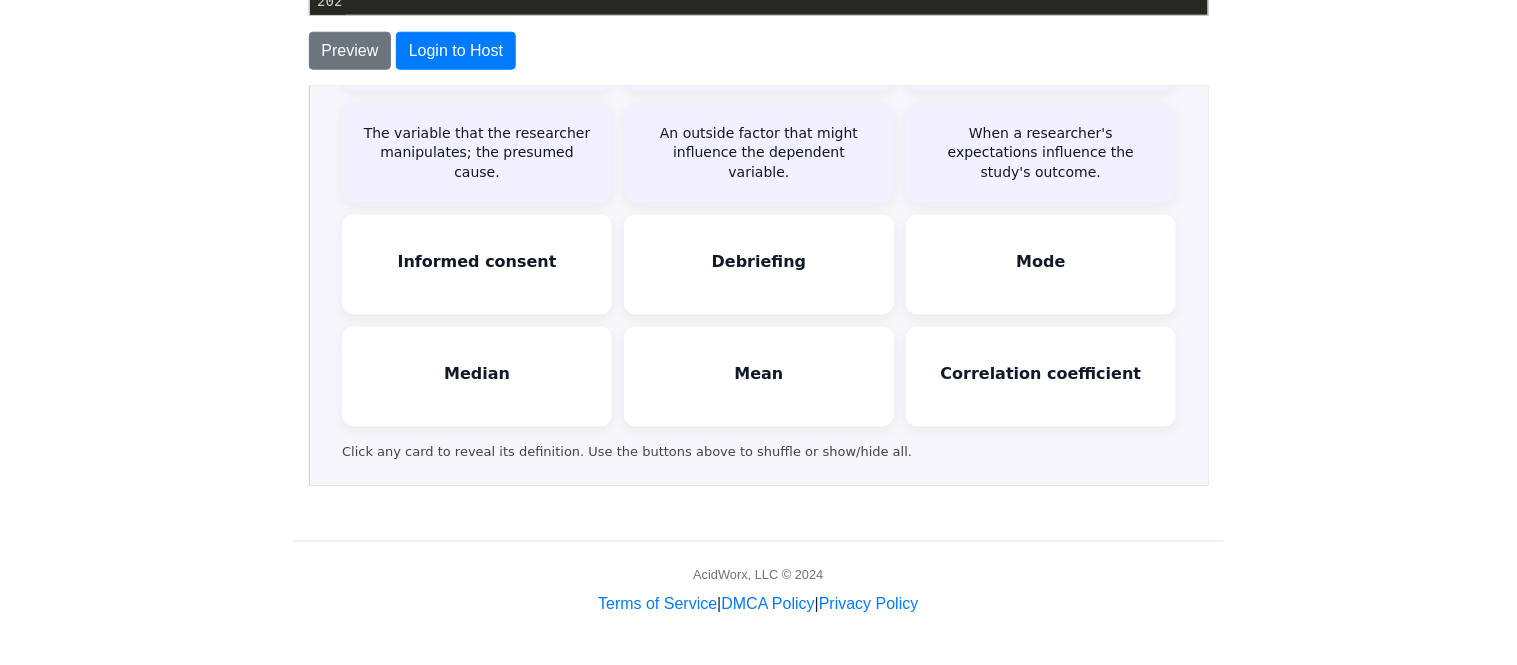
scroll to position [670, 0]
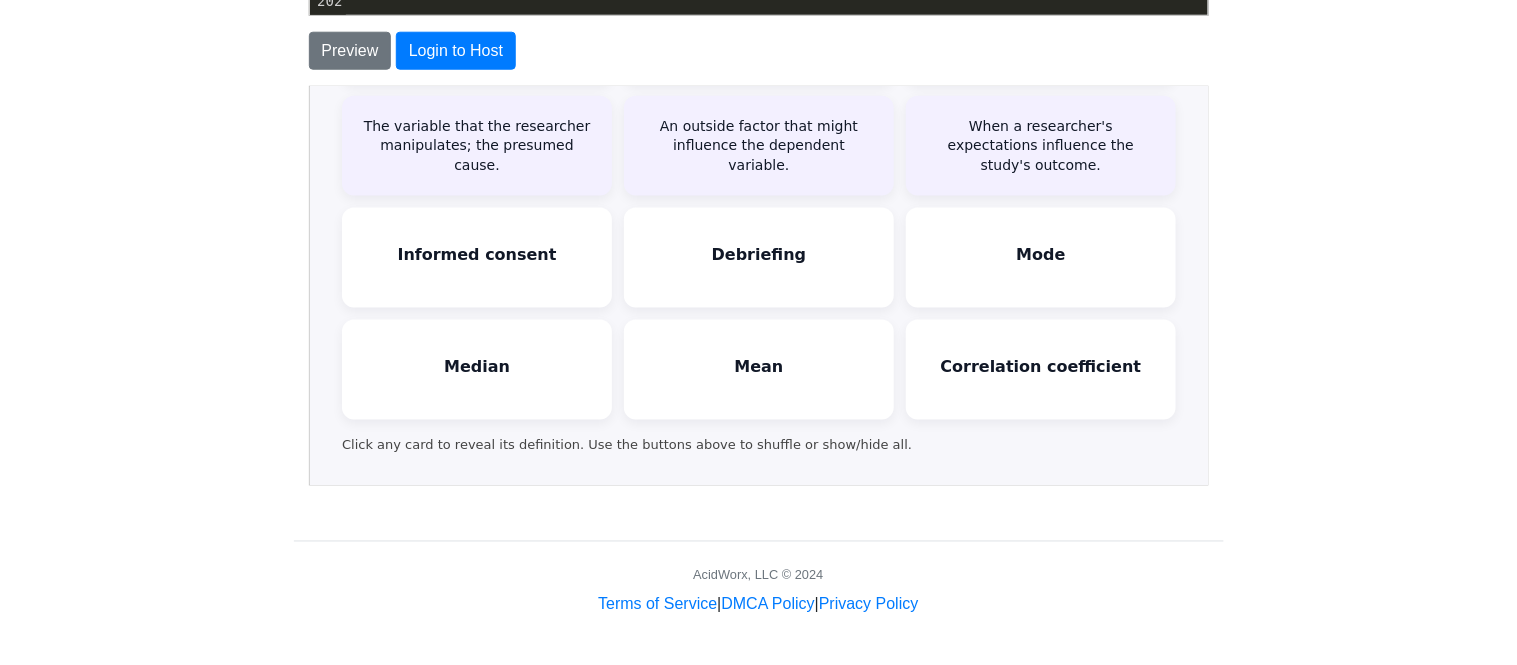
click at [467, 281] on div "Informed consent Participants must be given enough info to decide whether to jo…" at bounding box center [475, 256] width 270 height 100
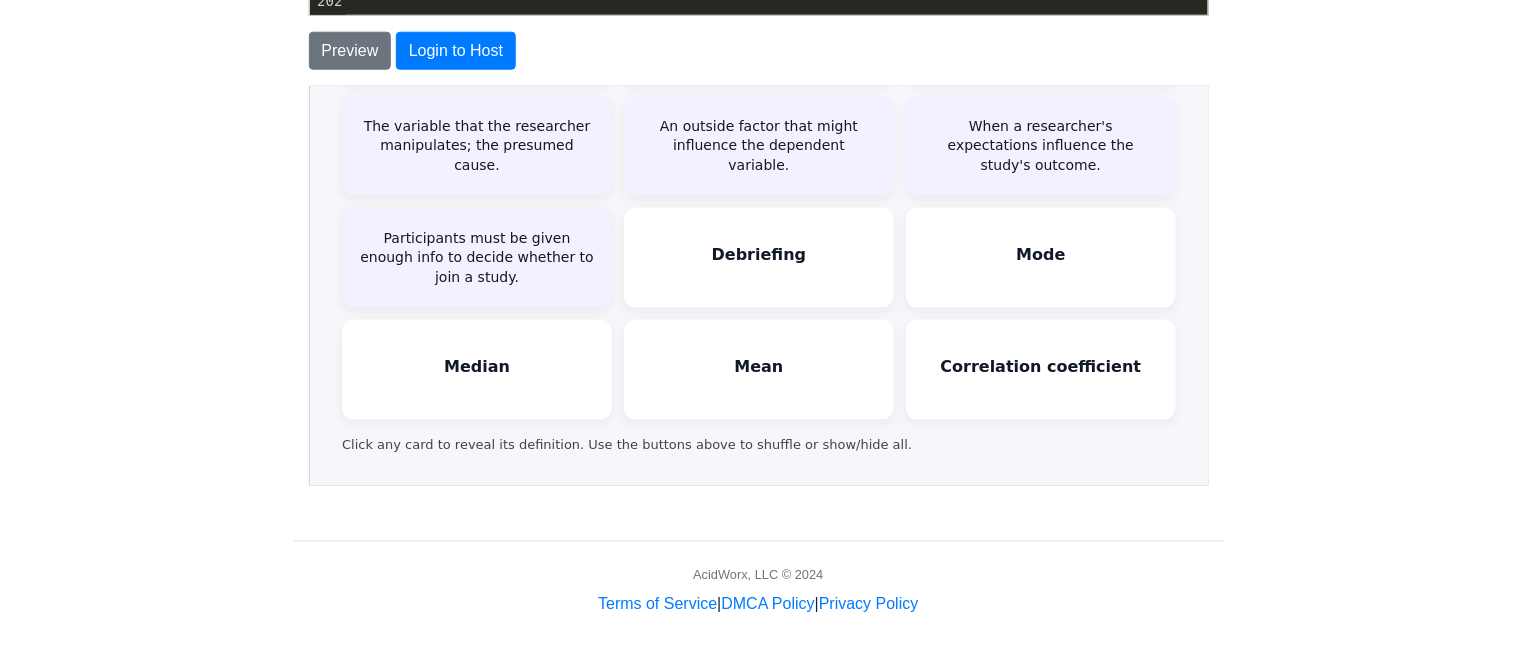
click at [767, 225] on div "Debriefing Explaining the study's true purpose and any deception to participant…" at bounding box center [757, 256] width 270 height 100
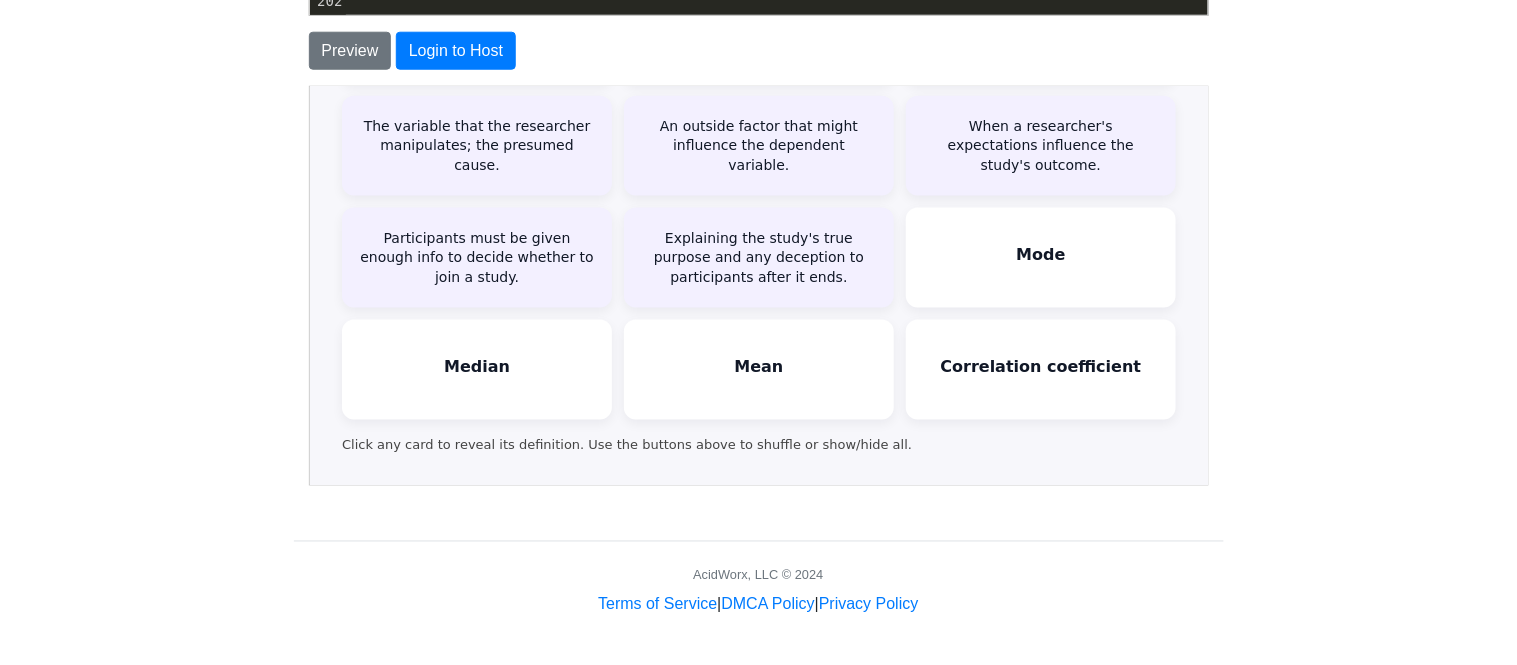
click at [1029, 271] on div "Mode The most frequently occurring score in a data set." at bounding box center [1039, 256] width 270 height 100
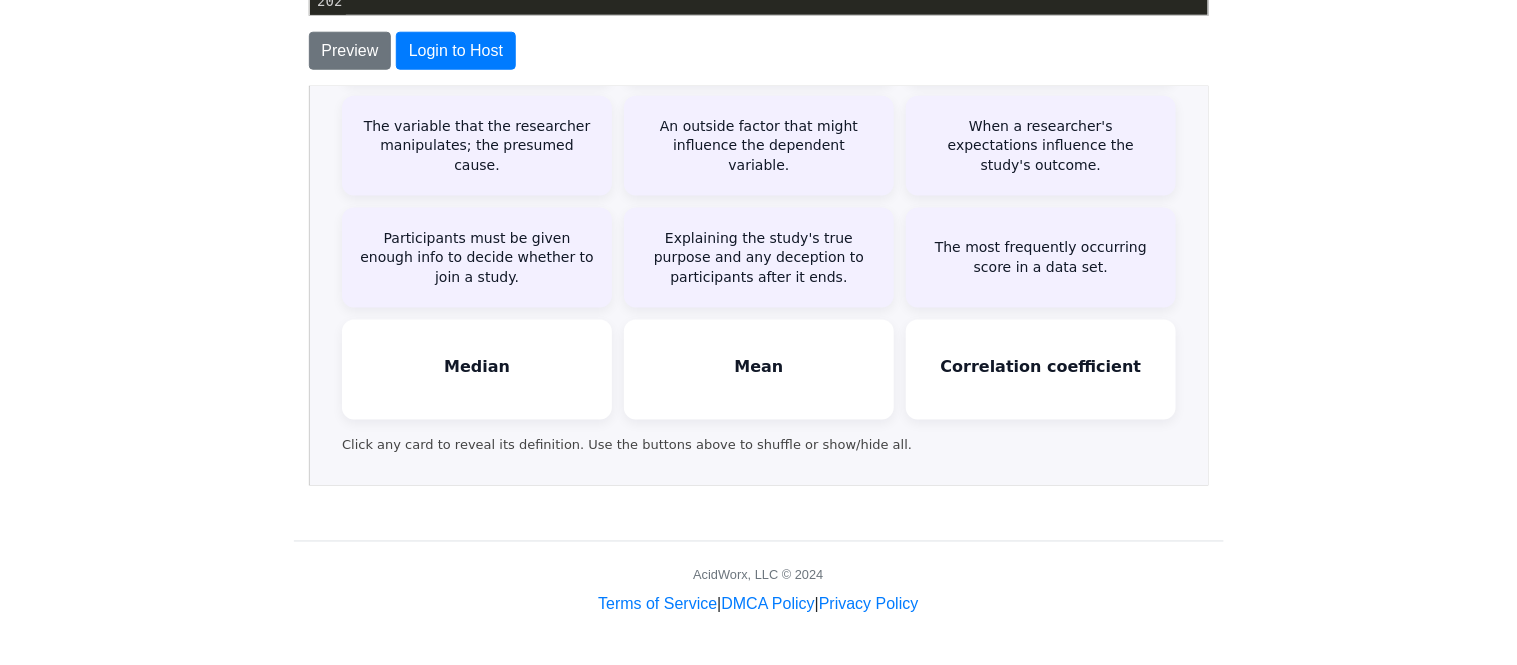
click at [566, 379] on div "Median The middle score when all scores are ordered from lowest to highest." at bounding box center [475, 368] width 270 height 100
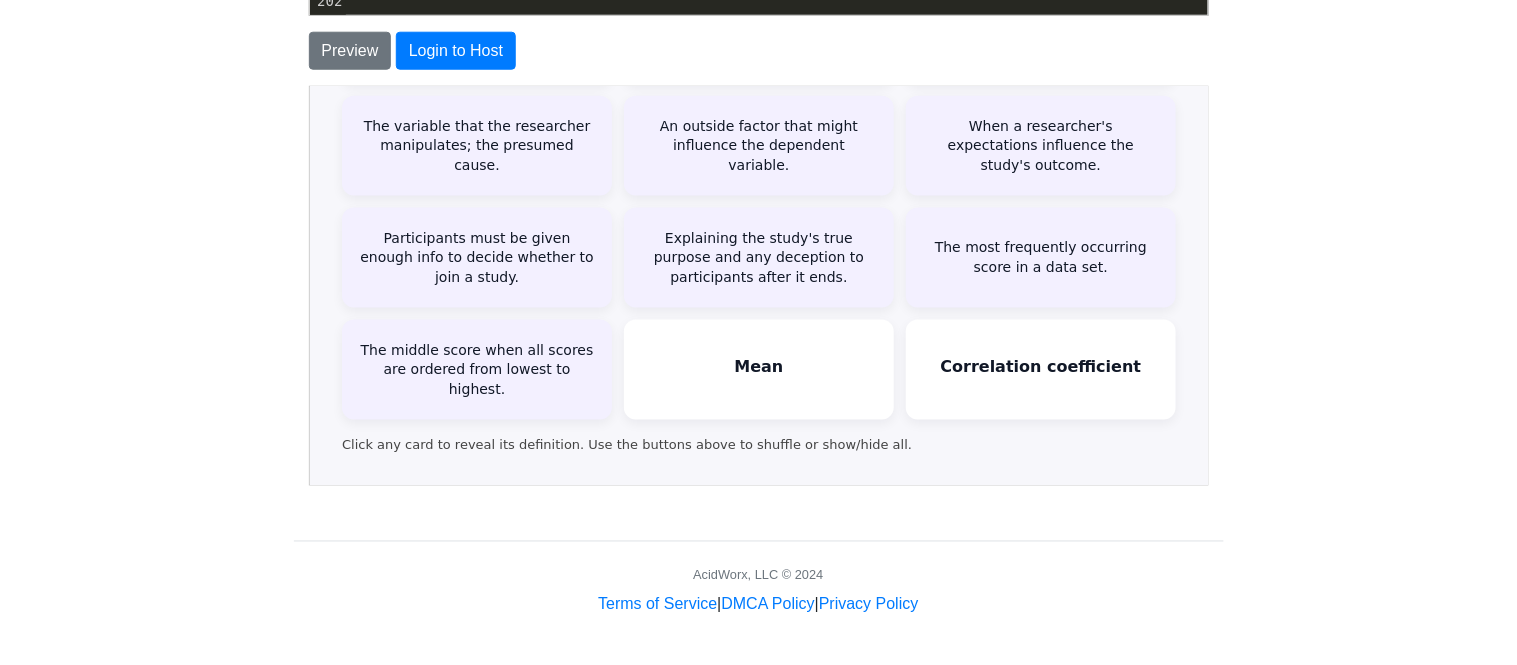
click at [730, 355] on div "Mean The arithmetic average (sum of scores divided by number of scores)." at bounding box center [757, 368] width 270 height 100
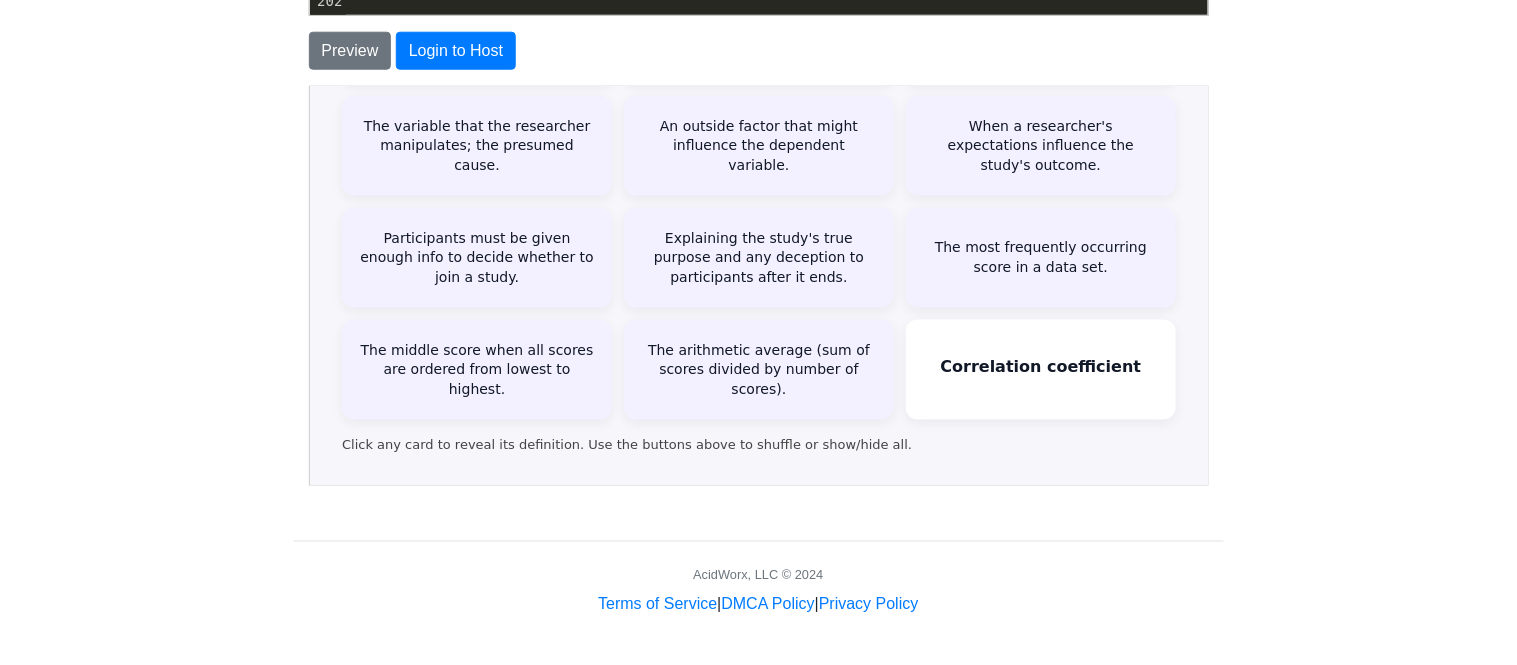
click at [1022, 391] on div "Correlation coefficient A number from −1 to +1 showing the strength and directi…" at bounding box center [1039, 368] width 270 height 100
